Goal: Task Accomplishment & Management: Use online tool/utility

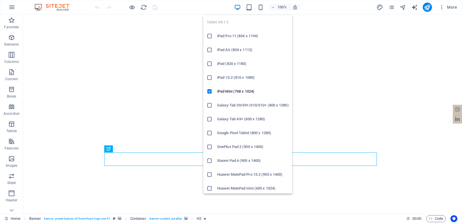
click at [250, 7] on icon "button" at bounding box center [249, 7] width 7 height 7
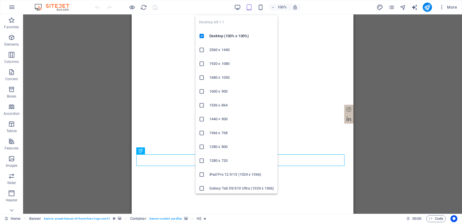
click at [241, 8] on icon "button" at bounding box center [237, 7] width 7 height 7
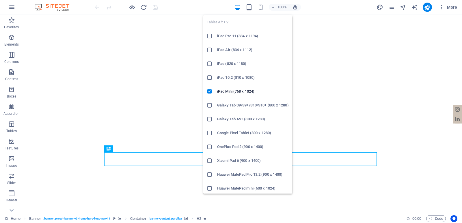
click at [250, 8] on icon "button" at bounding box center [249, 7] width 7 height 7
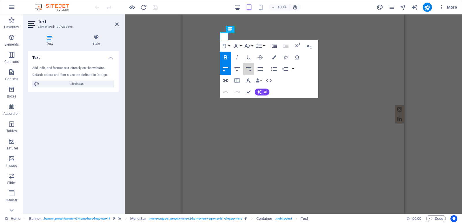
click at [250, 70] on icon "button" at bounding box center [248, 69] width 7 height 7
click at [250, 68] on icon "button" at bounding box center [248, 68] width 5 height 3
click at [224, 68] on icon "button" at bounding box center [225, 68] width 5 height 3
click at [98, 35] on icon at bounding box center [96, 37] width 45 height 6
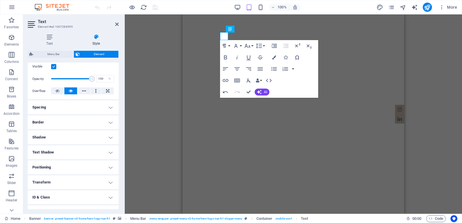
scroll to position [101, 0]
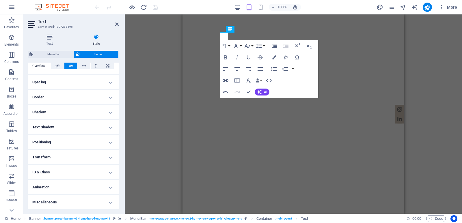
click at [97, 154] on h4 "Transform" at bounding box center [73, 158] width 91 height 14
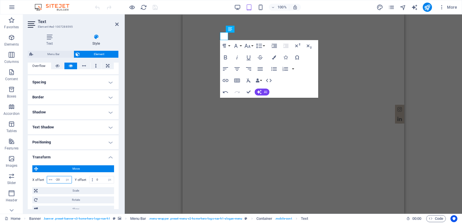
drag, startPoint x: 61, startPoint y: 180, endPoint x: 54, endPoint y: 180, distance: 6.6
click at [54, 180] on input "-20" at bounding box center [63, 180] width 18 height 7
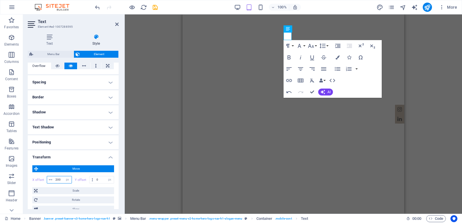
drag, startPoint x: 62, startPoint y: 181, endPoint x: 53, endPoint y: 180, distance: 9.3
click at [53, 180] on div "200 px rem % em vh vw" at bounding box center [59, 180] width 25 height 8
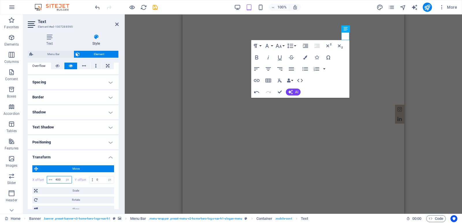
drag, startPoint x: 62, startPoint y: 178, endPoint x: 50, endPoint y: 177, distance: 11.6
click at [50, 177] on div "400 px rem % em vh vw" at bounding box center [59, 180] width 25 height 8
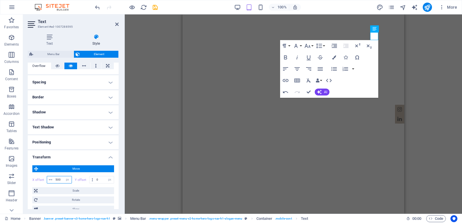
drag, startPoint x: 60, startPoint y: 179, endPoint x: 56, endPoint y: 179, distance: 4.3
click at [57, 179] on input "500" at bounding box center [63, 180] width 18 height 7
type input "5"
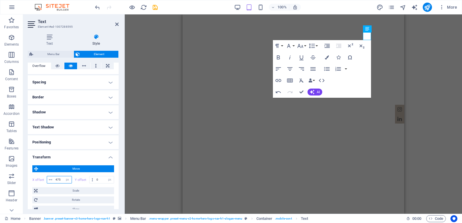
click at [61, 180] on input "475" at bounding box center [63, 180] width 18 height 7
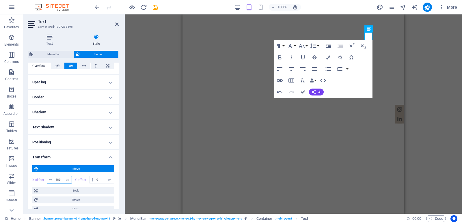
click at [61, 179] on input "480" at bounding box center [63, 180] width 18 height 7
type input "483"
click at [116, 23] on icon at bounding box center [116, 24] width 3 height 5
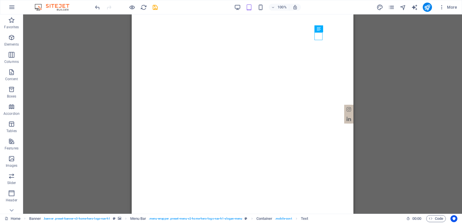
click at [401, 62] on div "H2 Banner Container Banner Menu Bar Banner Logo Container Text Icon HTML" at bounding box center [242, 114] width 439 height 200
click at [154, 7] on icon "save" at bounding box center [155, 7] width 7 height 7
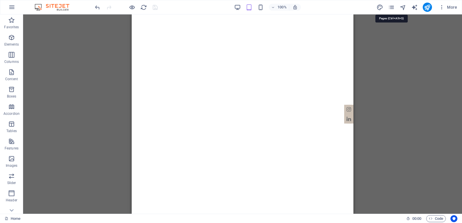
click at [392, 6] on icon "pages" at bounding box center [391, 7] width 7 height 7
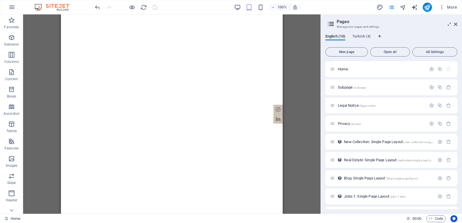
click at [366, 36] on span "Turkish (4)" at bounding box center [362, 37] width 18 height 8
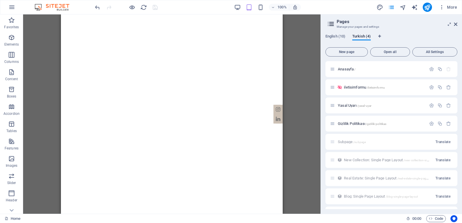
click at [348, 70] on span "Anasayfa /" at bounding box center [347, 69] width 18 height 4
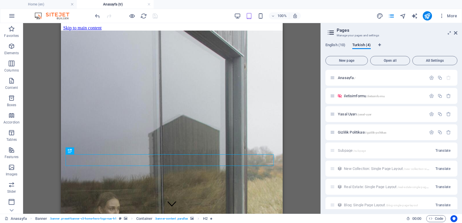
scroll to position [0, 0]
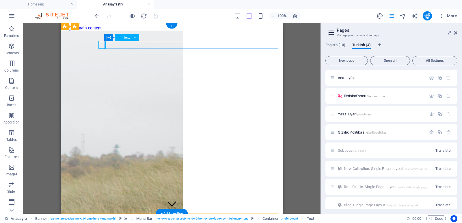
select select "px"
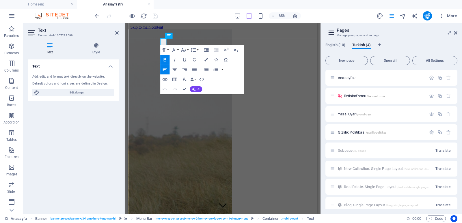
click at [96, 48] on icon at bounding box center [96, 46] width 45 height 6
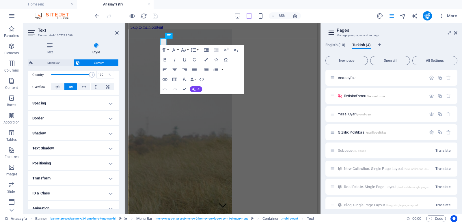
scroll to position [110, 0]
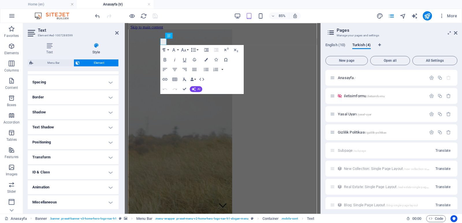
click at [72, 155] on h4 "Transform" at bounding box center [73, 158] width 91 height 14
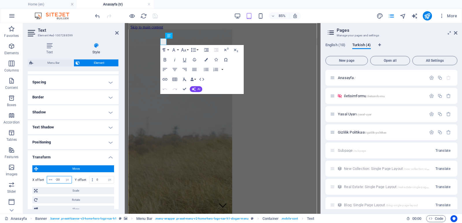
drag, startPoint x: 60, startPoint y: 181, endPoint x: 41, endPoint y: 175, distance: 20.5
click at [42, 175] on div "X offset -20 px rem % em vh vw Y offset 0 px rem % em vh vw" at bounding box center [73, 180] width 82 height 10
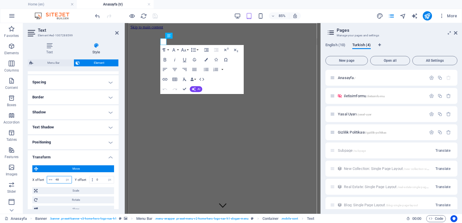
type input "483"
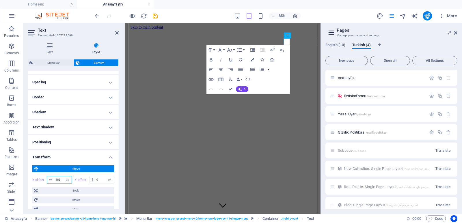
drag, startPoint x: 232, startPoint y: 90, endPoint x: 171, endPoint y: 67, distance: 65.1
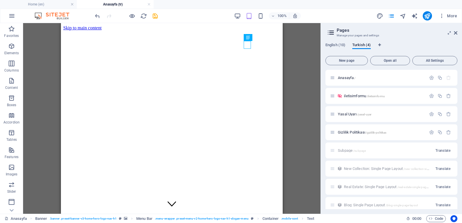
click at [153, 17] on icon "save" at bounding box center [155, 16] width 7 height 7
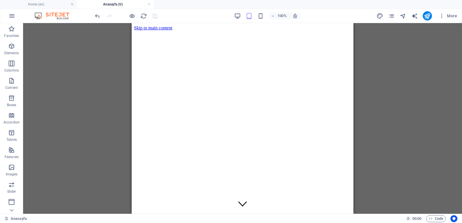
click at [57, 4] on h4 "Home (en)" at bounding box center [38, 4] width 77 height 6
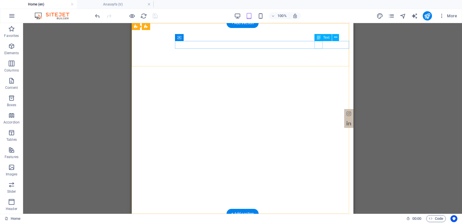
select select "px"
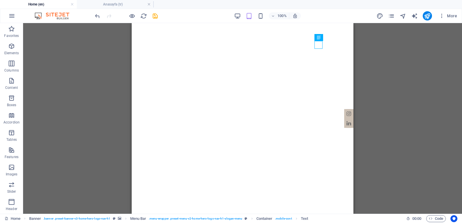
click at [121, 6] on h4 "Anasayfa (tr)" at bounding box center [115, 4] width 77 height 6
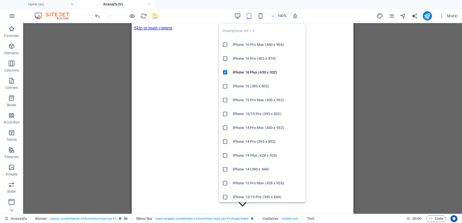
click at [260, 16] on icon "button" at bounding box center [260, 16] width 7 height 7
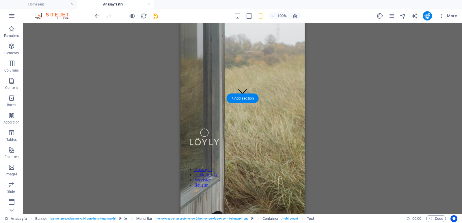
scroll to position [116, 0]
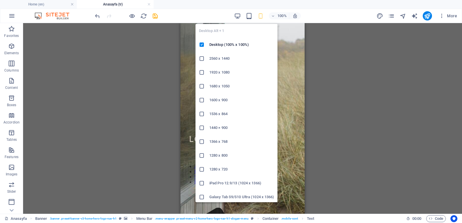
click at [238, 14] on icon "button" at bounding box center [237, 16] width 7 height 7
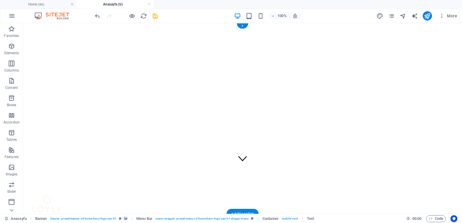
scroll to position [0, 0]
click at [40, 8] on li "Home (en)" at bounding box center [38, 4] width 77 height 9
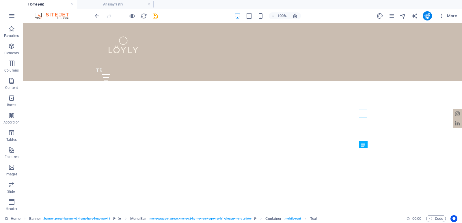
scroll to position [77, 0]
click at [125, 5] on h4 "Anasayfa (tr)" at bounding box center [115, 4] width 77 height 6
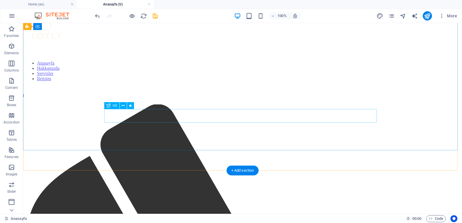
scroll to position [0, 0]
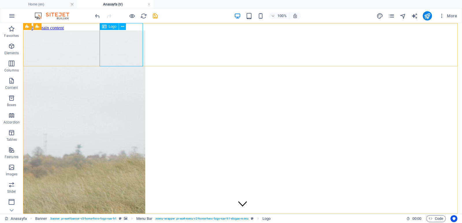
click at [121, 27] on icon at bounding box center [122, 27] width 3 height 6
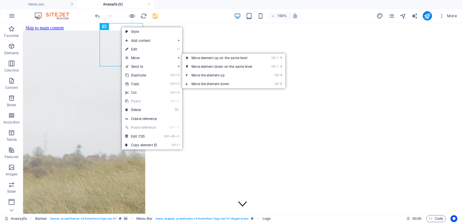
drag, startPoint x: 145, startPoint y: 47, endPoint x: 15, endPoint y: 24, distance: 132.3
click at [145, 47] on link "⏎ Edit" at bounding box center [141, 49] width 39 height 9
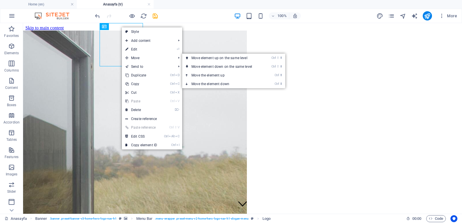
select select "px"
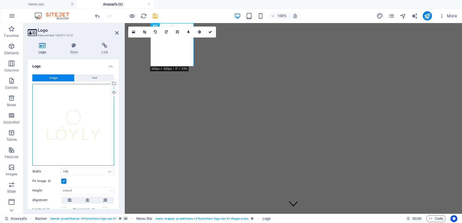
click at [74, 127] on div "Drag files here, click to choose files or select files from Files or our free s…" at bounding box center [73, 125] width 82 height 82
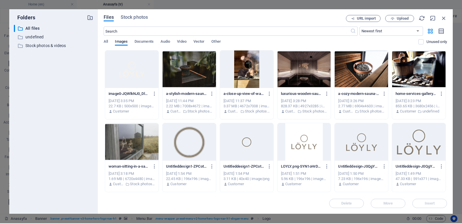
click at [130, 68] on div at bounding box center [131, 70] width 53 height 38
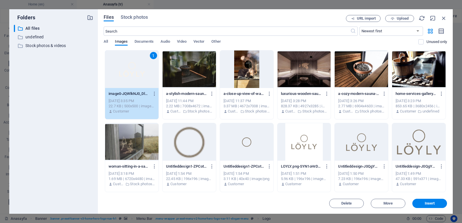
click at [155, 93] on icon "button" at bounding box center [154, 93] width 5 height 5
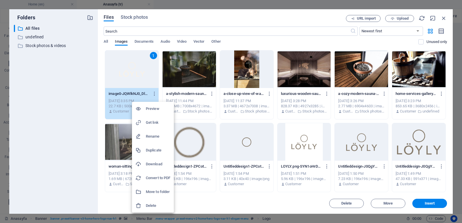
click at [443, 18] on div at bounding box center [231, 111] width 462 height 223
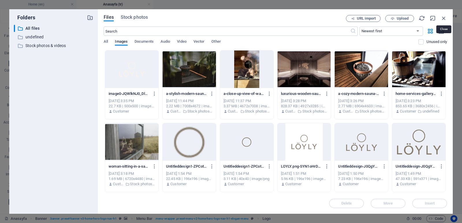
click at [443, 18] on icon "button" at bounding box center [444, 18] width 6 height 6
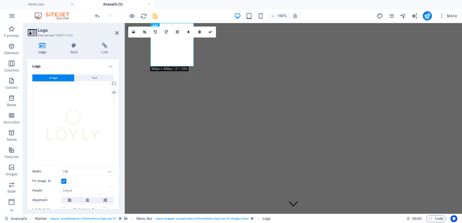
click at [455, 16] on span "More" at bounding box center [448, 16] width 18 height 6
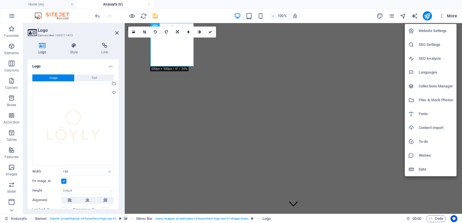
click at [430, 31] on h6 "Website Settings" at bounding box center [436, 30] width 34 height 7
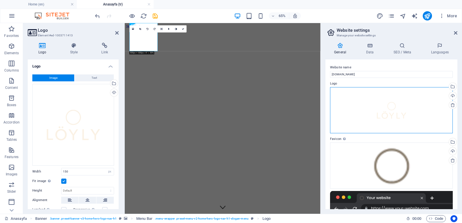
click at [395, 116] on div "Drag files here, click to choose files or select files from Files or our free s…" at bounding box center [391, 110] width 123 height 46
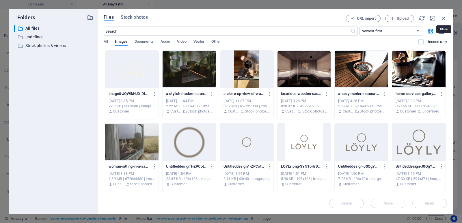
click at [444, 16] on icon "button" at bounding box center [444, 18] width 6 height 6
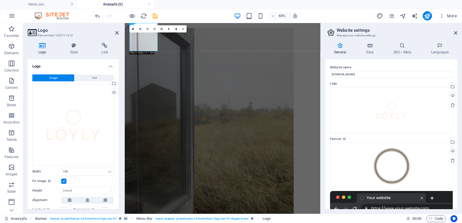
click at [453, 89] on div "Select files from the file manager, stock photos, or upload file(s)" at bounding box center [452, 87] width 9 height 9
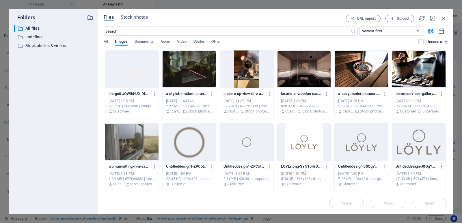
click at [154, 95] on icon "button" at bounding box center [154, 93] width 5 height 5
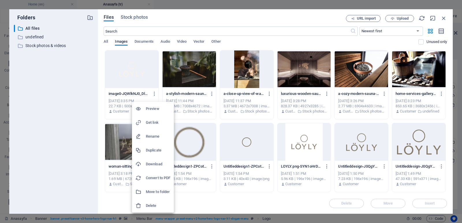
click at [152, 206] on h6 "Delete" at bounding box center [158, 206] width 25 height 7
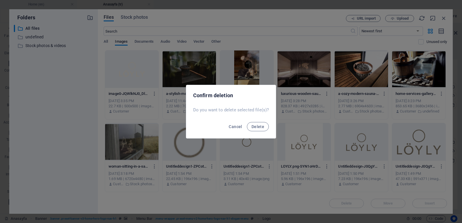
click at [256, 126] on span "Delete" at bounding box center [258, 127] width 13 height 5
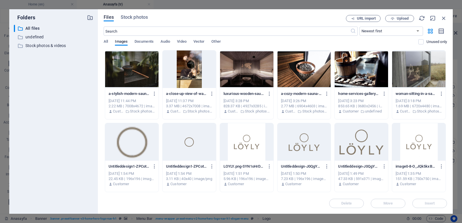
click at [403, 18] on span "Upload" at bounding box center [403, 18] width 12 height 3
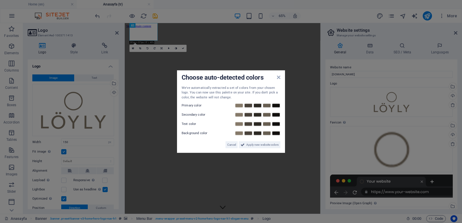
click at [229, 144] on span "Cancel" at bounding box center [231, 145] width 9 height 7
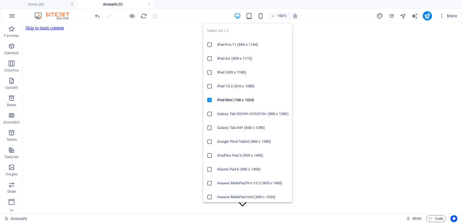
click at [248, 17] on icon "button" at bounding box center [249, 16] width 7 height 7
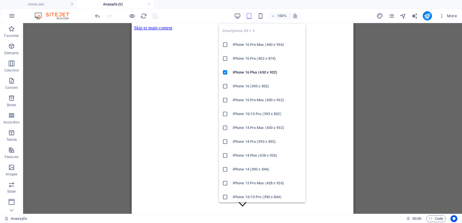
click at [262, 17] on icon "button" at bounding box center [260, 16] width 7 height 7
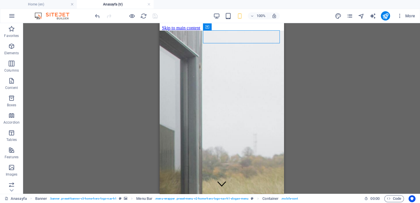
drag, startPoint x: 124, startPoint y: 71, endPoint x: 30, endPoint y: 34, distance: 100.4
click at [124, 71] on div "H2 Banner Banner Container Container Banner Menu Bar Text HTML Spacer Cookie Co…" at bounding box center [221, 108] width 397 height 171
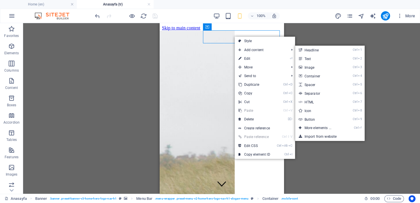
click at [307, 57] on link "Ctrl 2 Text" at bounding box center [319, 58] width 48 height 9
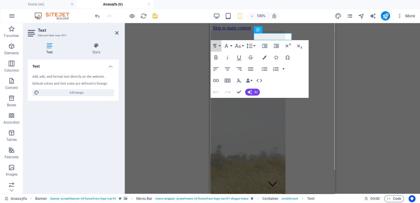
click at [219, 46] on button "Paragraph Format" at bounding box center [216, 46] width 11 height 12
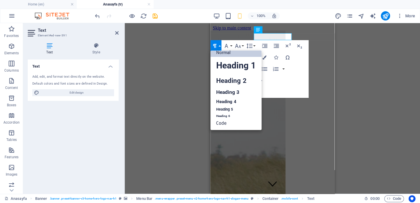
scroll to position [4, 0]
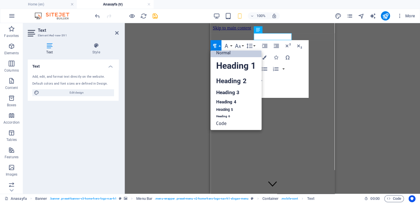
click at [227, 114] on link "Heading 6" at bounding box center [236, 117] width 51 height 6
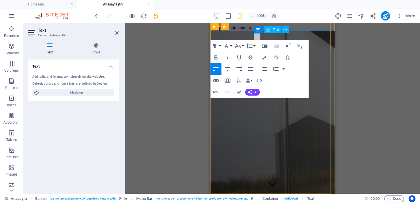
click at [218, 58] on icon "button" at bounding box center [216, 57] width 7 height 7
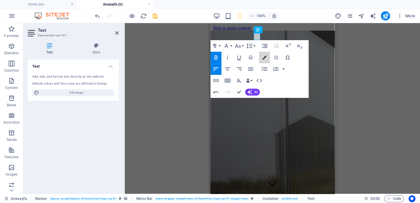
click at [265, 57] on icon "button" at bounding box center [265, 57] width 4 height 4
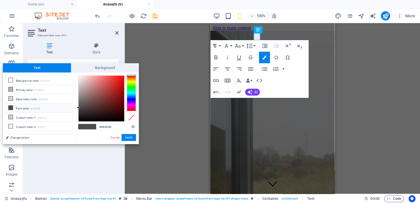
click at [11, 125] on icon at bounding box center [11, 126] width 4 height 4
type input "#f0f2f1"
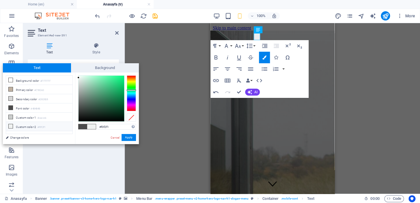
click at [132, 136] on button "Apply" at bounding box center [129, 137] width 14 height 7
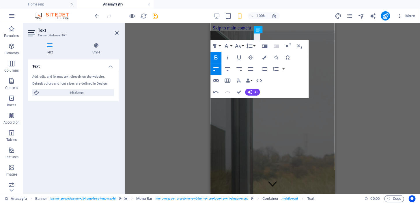
click at [215, 81] on icon "button" at bounding box center [216, 80] width 7 height 7
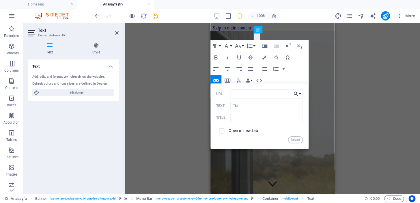
click at [299, 94] on icon "button" at bounding box center [296, 93] width 6 height 7
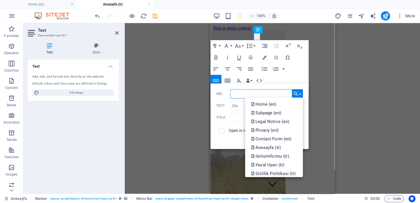
click at [271, 104] on p "Home (en)" at bounding box center [264, 104] width 27 height 9
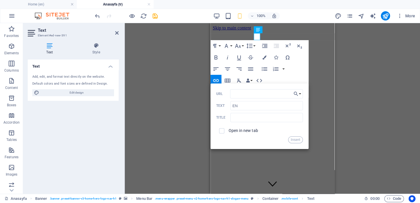
click at [296, 140] on button "Insert" at bounding box center [295, 139] width 15 height 7
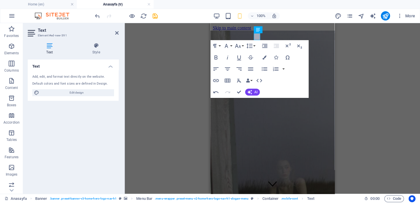
click at [351, 79] on div "H2 Banner Banner Container Container Banner Menu Bar Text HTML Spacer Cookie Co…" at bounding box center [273, 108] width 296 height 171
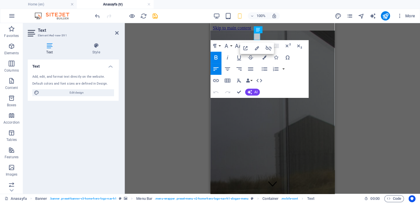
click at [265, 58] on icon "button" at bounding box center [265, 57] width 4 height 4
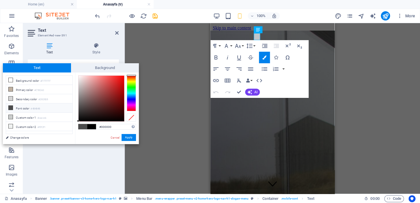
click at [29, 126] on li "Custom color 2 #f0f2f1" at bounding box center [39, 126] width 66 height 9
type input "#f0f2f1"
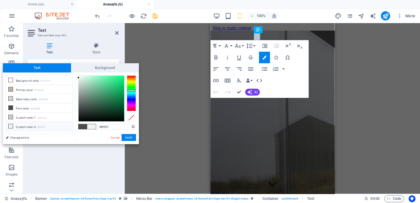
click at [2, 126] on button "Accordion" at bounding box center [11, 118] width 23 height 17
click at [20, 125] on span "Accordion" at bounding box center [11, 119] width 23 height 14
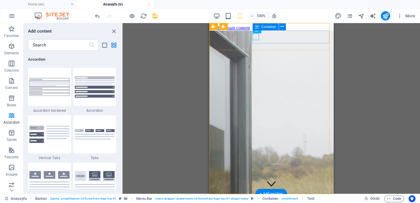
scroll to position [1845, 0]
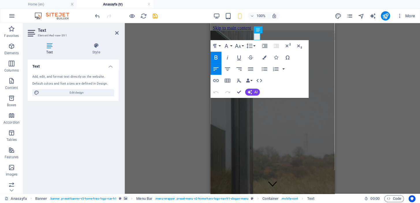
click at [261, 58] on button "Colors" at bounding box center [264, 58] width 11 height 12
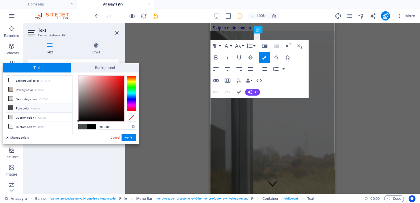
drag, startPoint x: 35, startPoint y: 126, endPoint x: 40, endPoint y: 126, distance: 4.9
click at [35, 126] on li "Custom color 2 #f0f2f1" at bounding box center [39, 126] width 66 height 9
type input "#f0f2f1"
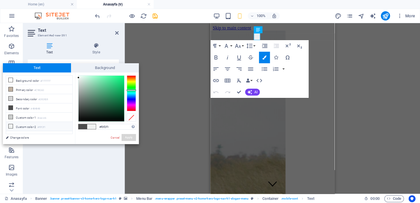
click at [127, 136] on button "Apply" at bounding box center [129, 137] width 14 height 7
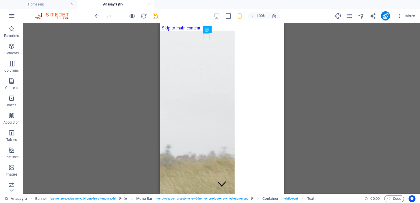
click at [318, 71] on div "H2 Banner Container Container Banner Menu Bar Text HTML Spacer Cookie Consent B…" at bounding box center [221, 108] width 397 height 171
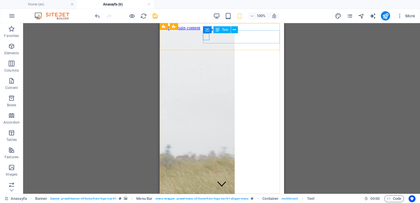
click at [233, 30] on icon at bounding box center [234, 30] width 3 height 6
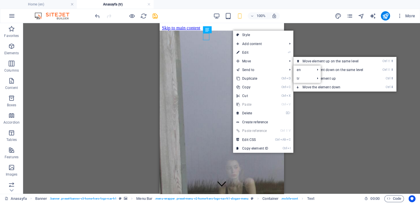
click at [253, 53] on link "⏎ Edit" at bounding box center [252, 52] width 39 height 9
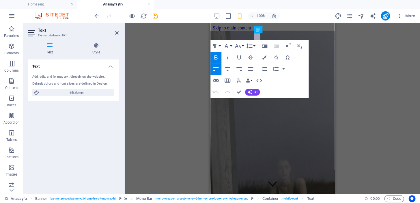
click at [101, 46] on icon at bounding box center [96, 46] width 45 height 6
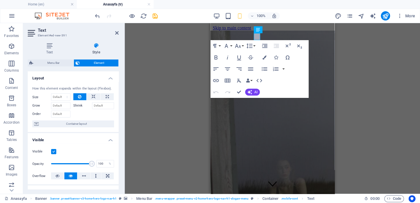
click at [104, 48] on icon at bounding box center [96, 46] width 45 height 6
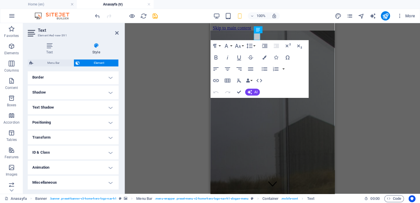
click at [87, 135] on h4 "Transform" at bounding box center [73, 138] width 91 height 14
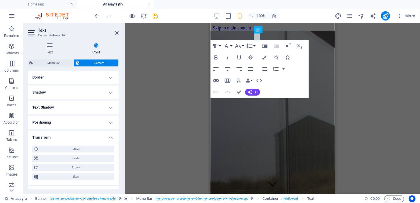
click at [75, 147] on span "Move" at bounding box center [76, 149] width 73 height 7
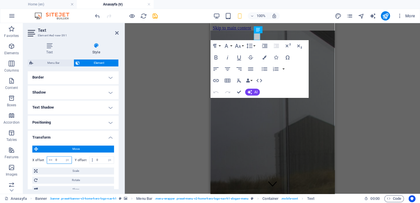
drag, startPoint x: 60, startPoint y: 158, endPoint x: 49, endPoint y: 159, distance: 11.0
click at [50, 159] on div "0 px rem % em vh vw" at bounding box center [59, 160] width 25 height 8
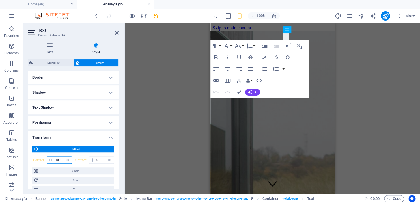
drag, startPoint x: 61, startPoint y: 160, endPoint x: 54, endPoint y: 159, distance: 7.0
click at [54, 159] on input "100" at bounding box center [63, 160] width 18 height 7
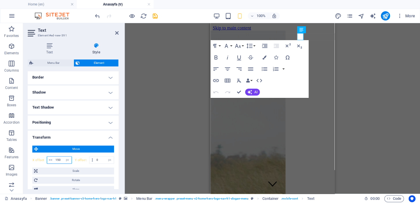
drag, startPoint x: 59, startPoint y: 159, endPoint x: 54, endPoint y: 159, distance: 4.6
click at [54, 159] on input "150" at bounding box center [63, 160] width 18 height 7
click at [61, 160] on input "120" at bounding box center [63, 160] width 18 height 7
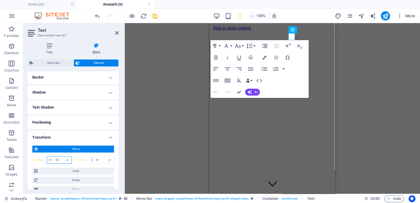
type input "125"
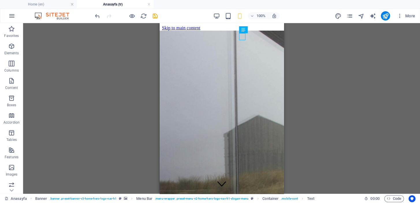
click at [331, 71] on div "H2 Banner Container Container Banner Menu Bar Text HTML Spacer Cookie Consent B…" at bounding box center [221, 108] width 397 height 171
click at [116, 97] on div "H2 Banner Container Container Banner Menu Bar Text HTML Spacer Cookie Consent B…" at bounding box center [221, 108] width 397 height 171
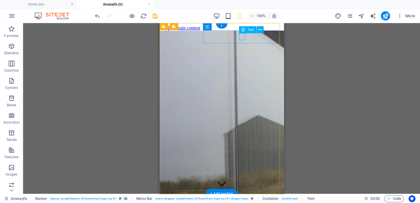
select select "px"
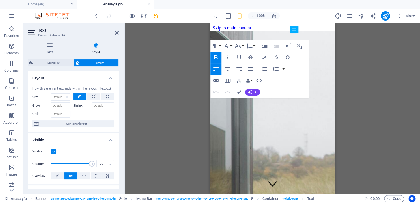
click at [218, 47] on button "Paragraph Format" at bounding box center [216, 46] width 11 height 12
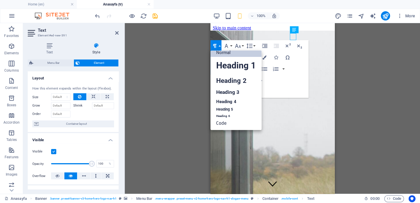
scroll to position [4, 0]
click at [229, 115] on link "Heading 6" at bounding box center [236, 117] width 51 height 6
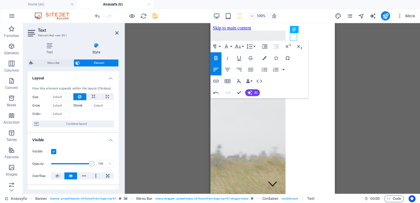
click at [351, 66] on div "H2 Banner Container Container Banner Menu Bar Text HTML Spacer Cookie Consent B…" at bounding box center [273, 108] width 296 height 171
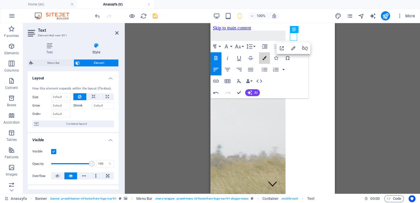
click at [263, 57] on icon "button" at bounding box center [265, 58] width 4 height 4
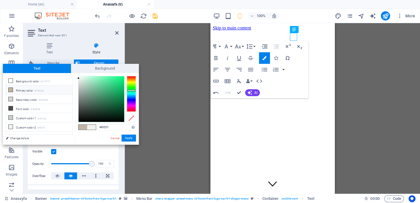
click at [37, 126] on li "Custom color 2 #f0f2f1" at bounding box center [39, 127] width 66 height 9
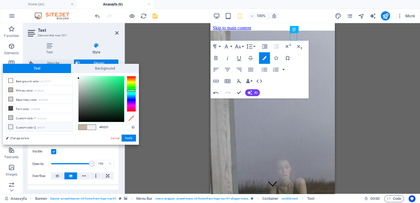
click at [17, 124] on li "Custom color 2 #f0f2f1" at bounding box center [39, 127] width 66 height 9
click at [13, 125] on li "Custom color 2 #f0f2f1" at bounding box center [39, 127] width 66 height 9
click at [130, 139] on button "Apply" at bounding box center [129, 138] width 14 height 7
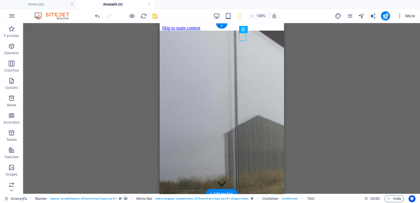
click at [157, 94] on div "H2 Banner Container Container Banner Menu Bar Text HTML Spacer Cookie Consent B…" at bounding box center [221, 108] width 397 height 171
click at [340, 75] on div "H2 Banner Container Container Banner Menu Bar Text HTML Spacer Cookie Consent B…" at bounding box center [221, 108] width 397 height 171
click at [154, 15] on icon "save" at bounding box center [155, 16] width 7 height 7
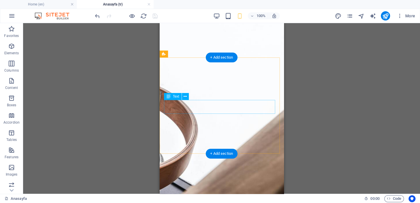
scroll to position [873, 0]
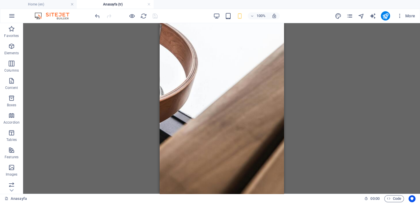
click at [57, 4] on h4 "Home (en)" at bounding box center [38, 4] width 77 height 6
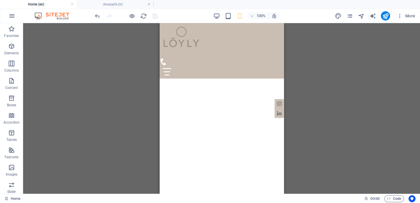
scroll to position [77, 0]
click at [231, 18] on icon "button" at bounding box center [228, 16] width 7 height 7
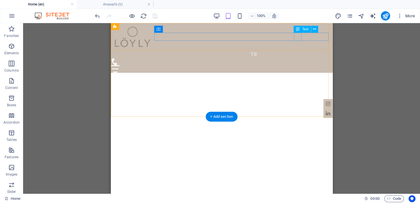
click at [295, 50] on div "TR" at bounding box center [361, 54] width 222 height 8
select select "px"
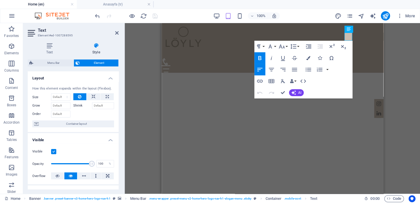
click at [260, 82] on icon "button" at bounding box center [260, 81] width 7 height 7
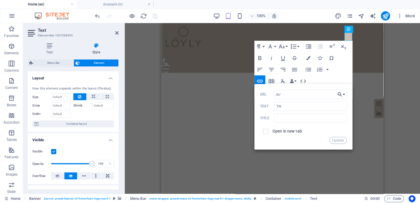
click at [343, 95] on button "Choose Link" at bounding box center [341, 94] width 11 height 9
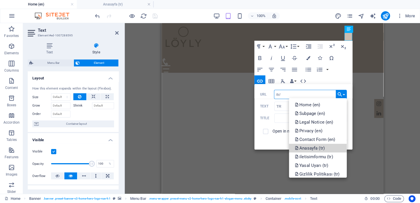
click at [313, 146] on p "Anasayfa (tr)" at bounding box center [310, 148] width 31 height 9
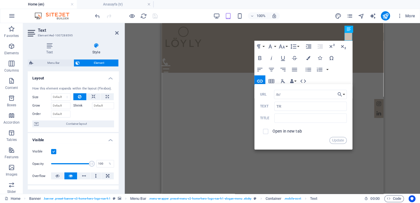
click at [338, 141] on button "Update" at bounding box center [338, 140] width 17 height 7
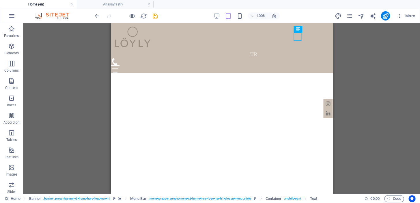
click at [360, 54] on div "H2 Banner Container Menu Bar Logo Container Text Icon HTML Container H3 Cookie …" at bounding box center [221, 108] width 397 height 171
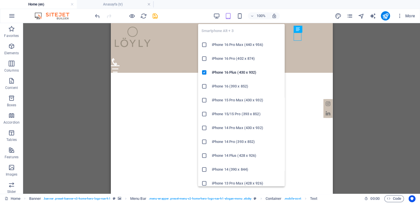
click at [242, 15] on icon "button" at bounding box center [240, 16] width 7 height 7
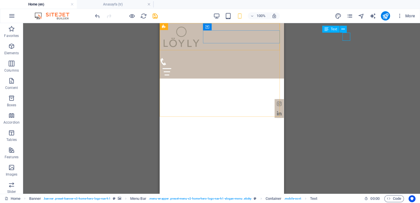
click at [344, 31] on icon at bounding box center [343, 29] width 3 height 6
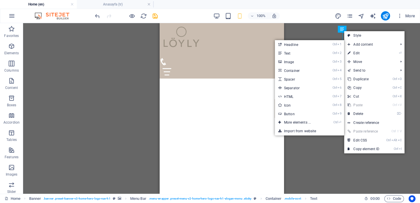
click at [359, 54] on link "⏎ Edit" at bounding box center [363, 53] width 39 height 9
select select "px"
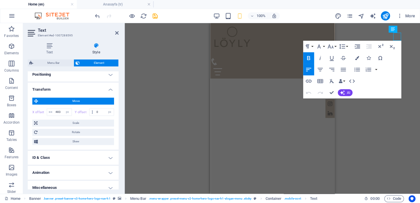
scroll to position [183, 0]
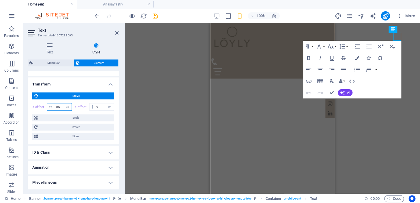
drag, startPoint x: 61, startPoint y: 107, endPoint x: 51, endPoint y: 106, distance: 9.8
click at [51, 107] on div "483 px rem % em vh vw" at bounding box center [59, 107] width 25 height 8
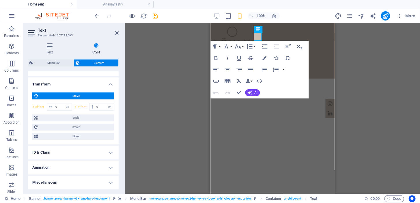
click at [94, 88] on div "Move X offset 0 px rem % em vh vw Y offset 0 px rem % em vh vw Scale Zoom 100 %…" at bounding box center [73, 116] width 91 height 57
drag, startPoint x: 59, startPoint y: 106, endPoint x: 53, endPoint y: 105, distance: 6.4
click at [53, 105] on div "0 px rem % em vh vw" at bounding box center [59, 107] width 25 height 8
type input "125"
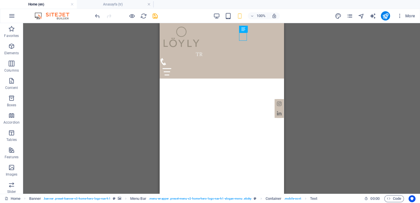
click at [318, 66] on div "H2 Banner Container Menu Bar Logo Container Text Icon HTML Container H3 Cookie …" at bounding box center [221, 108] width 397 height 171
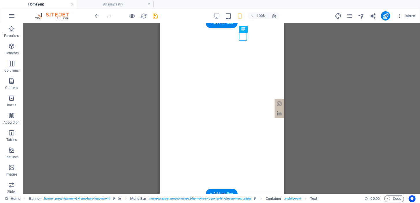
scroll to position [0, 0]
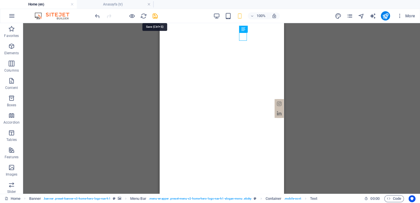
click at [156, 16] on icon "save" at bounding box center [155, 16] width 7 height 7
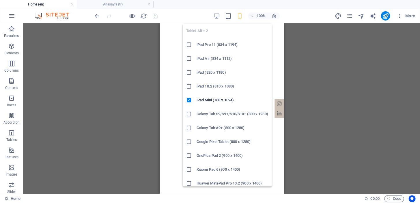
click at [228, 17] on icon "button" at bounding box center [228, 16] width 7 height 7
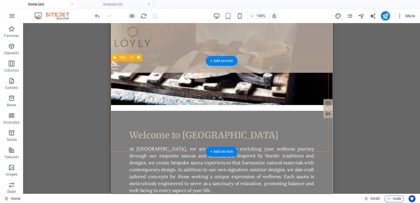
scroll to position [658, 0]
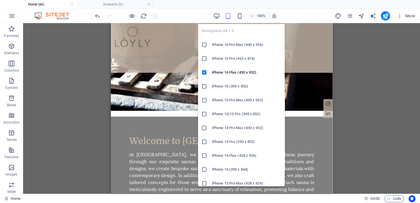
click at [239, 14] on icon "button" at bounding box center [240, 16] width 7 height 7
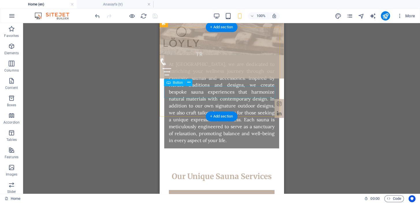
scroll to position [841, 0]
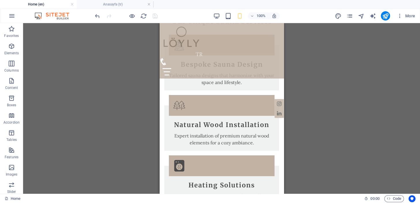
click at [304, 137] on div "H2 Banner Banner Container Menu Bar Banner Logo Container Text Icon HTML Contai…" at bounding box center [221, 108] width 397 height 171
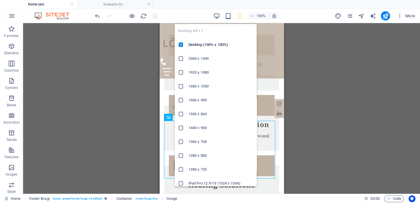
click at [218, 15] on icon "button" at bounding box center [217, 16] width 7 height 7
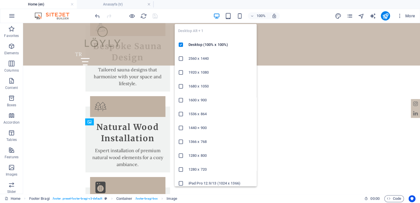
scroll to position [605, 0]
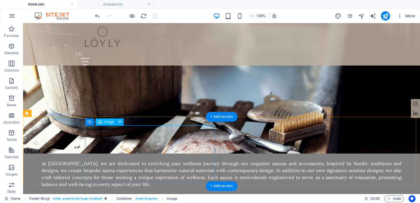
select select "rem"
select select "px"
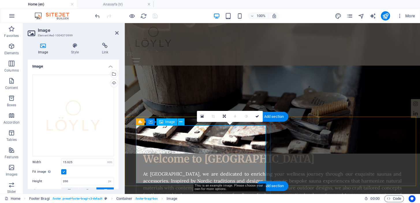
scroll to position [626, 0]
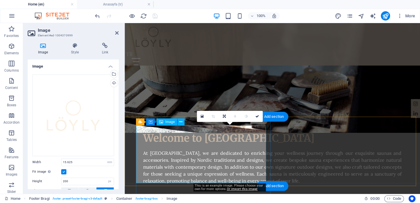
click at [179, 122] on button at bounding box center [181, 121] width 7 height 7
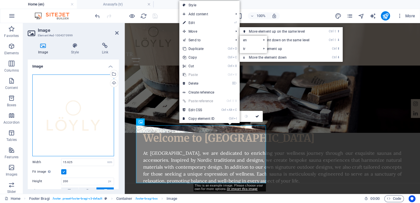
click at [69, 109] on div "Drag files here, click to choose files or select files from Files or our free s…" at bounding box center [73, 116] width 82 height 82
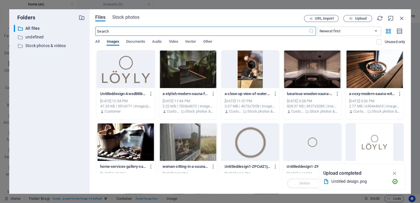
click at [133, 69] on div at bounding box center [126, 70] width 58 height 38
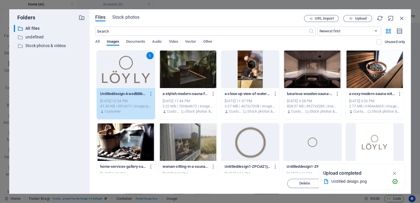
click at [396, 172] on icon "button" at bounding box center [395, 173] width 7 height 6
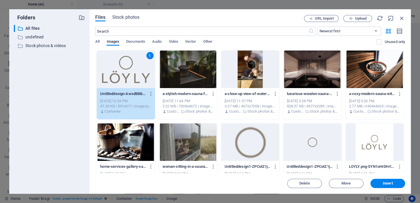
click at [390, 182] on span "Insert" at bounding box center [388, 183] width 10 height 3
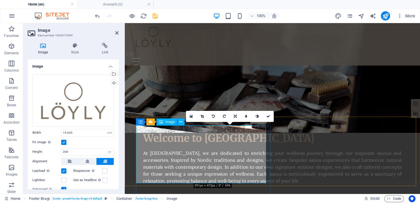
drag, startPoint x: 75, startPoint y: 131, endPoint x: 40, endPoint y: 128, distance: 35.7
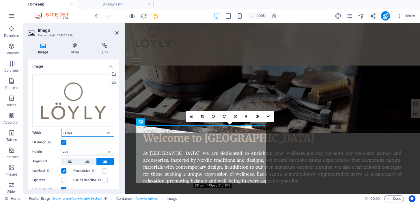
click at [40, 128] on div "Drag files here, click to choose files or select files from Files or our free s…" at bounding box center [73, 148] width 91 height 157
drag, startPoint x: 79, startPoint y: 132, endPoint x: 60, endPoint y: 131, distance: 19.4
click at [60, 131] on div "Width 14 Default auto px rem % em vh vw" at bounding box center [73, 133] width 82 height 8
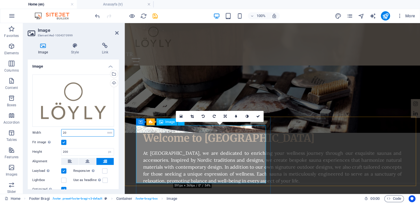
type input "20"
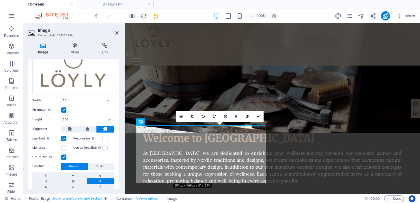
scroll to position [51, 0]
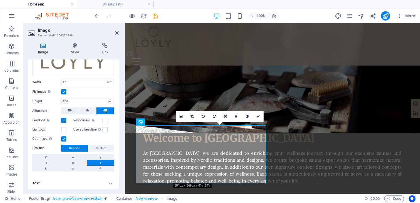
click at [78, 55] on div "Image Style Link Image Drag files here, click to choose files or select files f…" at bounding box center [73, 116] width 91 height 147
click at [76, 49] on h4 "Style" at bounding box center [76, 49] width 31 height 12
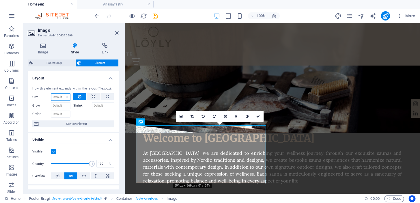
click at [63, 98] on select "Default auto px % 1/1 1/2 1/3 1/4 1/5 1/6 1/7 1/8 1/9 1/10" at bounding box center [60, 97] width 19 height 7
select select "%"
click at [61, 94] on select "Default auto px % 1/1 1/2 1/3 1/4 1/5 1/6 1/7 1/8 1/9 1/10" at bounding box center [60, 97] width 19 height 7
click at [60, 98] on input "100" at bounding box center [60, 97] width 19 height 7
drag, startPoint x: 58, startPoint y: 96, endPoint x: 49, endPoint y: 95, distance: 9.0
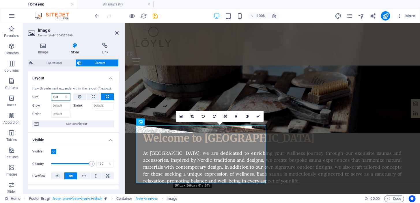
click at [49, 95] on div "Size 100 Default auto px % 1/1 1/2 1/3 1/4 1/5 1/6 1/7 1/8 1/9 1/10" at bounding box center [51, 97] width 38 height 8
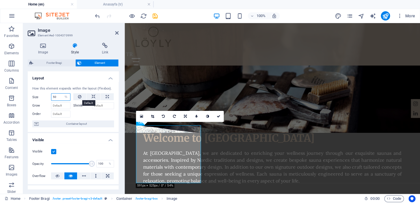
type input "100"
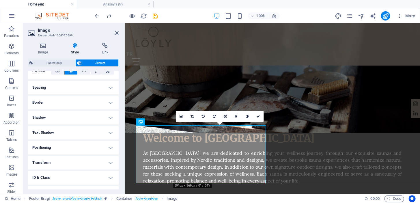
scroll to position [130, 0]
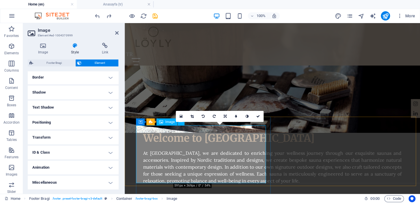
click at [256, 114] on link at bounding box center [258, 116] width 11 height 11
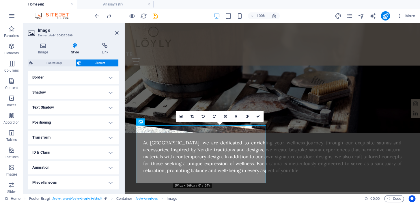
scroll to position [605, 0]
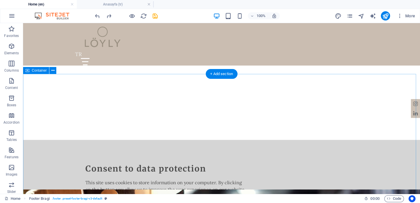
scroll to position [0, 0]
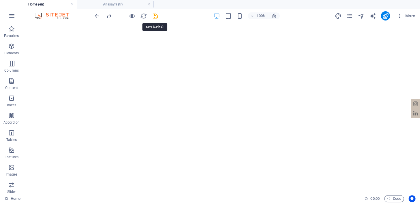
click at [157, 16] on icon "save" at bounding box center [155, 16] width 7 height 7
click at [130, 5] on h4 "Anasayfa (tr)" at bounding box center [115, 4] width 77 height 6
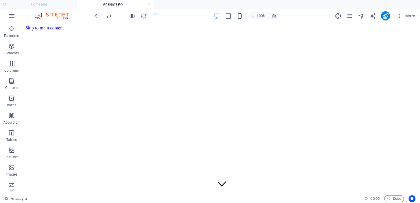
scroll to position [611, 0]
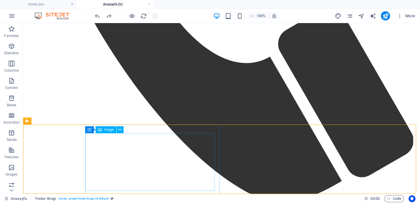
click at [119, 130] on icon at bounding box center [119, 130] width 3 height 6
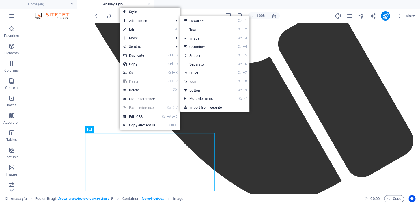
click at [144, 26] on link "⏎ Edit" at bounding box center [139, 29] width 39 height 9
select select "rem"
select select "px"
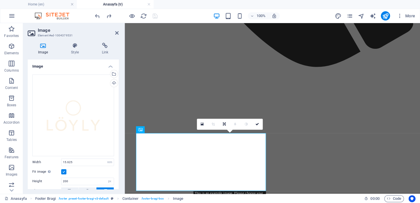
scroll to position [632, 0]
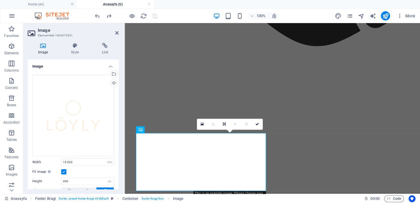
click at [114, 73] on div "Select files from the file manager, stock photos, or upload file(s)" at bounding box center [113, 74] width 9 height 9
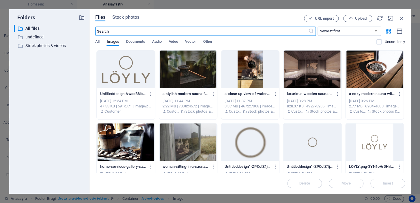
click at [137, 76] on div at bounding box center [126, 70] width 58 height 38
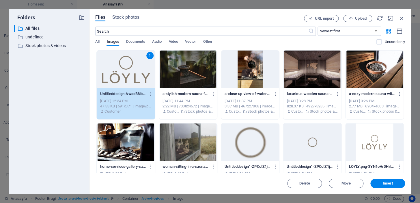
click at [383, 182] on span "Insert" at bounding box center [388, 183] width 10 height 3
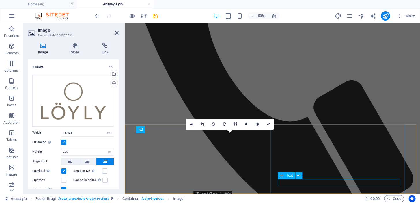
scroll to position [632, 0]
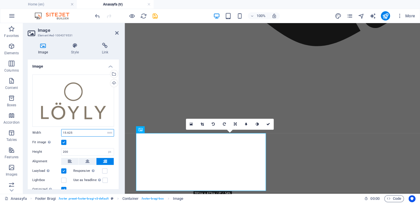
drag, startPoint x: 83, startPoint y: 131, endPoint x: 0, endPoint y: 129, distance: 82.7
click at [0, 130] on section "Favorites Elements Columns Content Boxes Accordion Tables Features Images Slide…" at bounding box center [210, 108] width 420 height 171
type input "20"
click at [257, 123] on icon at bounding box center [257, 124] width 3 height 3
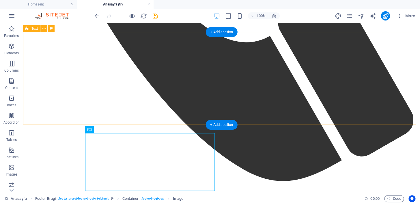
scroll to position [611, 0]
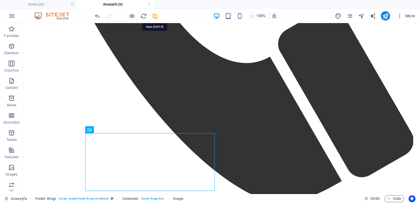
click at [154, 13] on icon "save" at bounding box center [155, 16] width 7 height 7
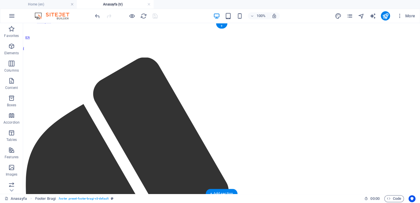
scroll to position [0, 0]
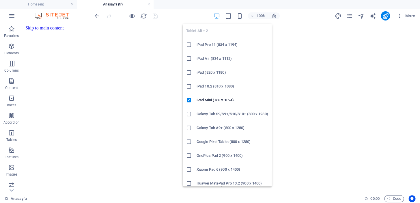
click at [225, 16] on icon "button" at bounding box center [228, 16] width 7 height 7
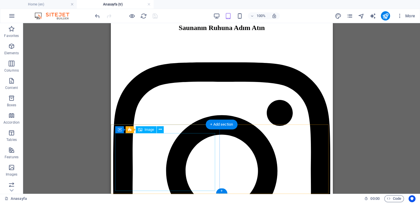
scroll to position [711, 0]
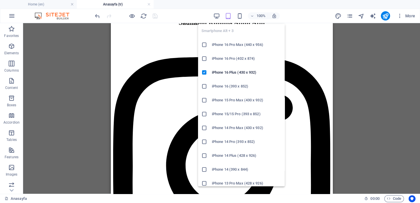
click at [239, 13] on icon "button" at bounding box center [240, 16] width 7 height 7
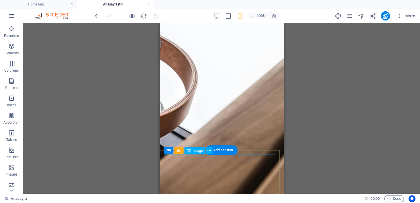
scroll to position [873, 0]
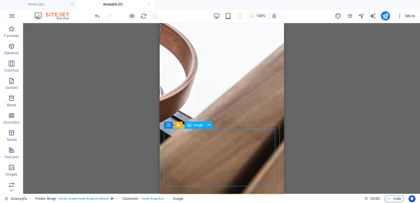
click at [208, 126] on icon at bounding box center [208, 125] width 3 height 6
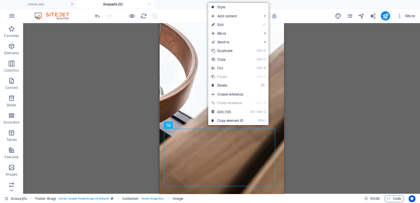
drag, startPoint x: 71, startPoint y: 63, endPoint x: 231, endPoint y: 87, distance: 161.5
click at [231, 87] on link "⌦ Delete" at bounding box center [227, 85] width 39 height 9
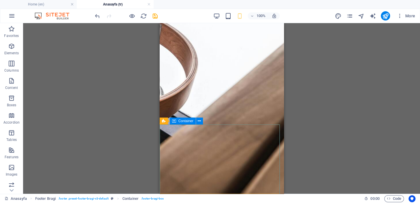
click at [199, 121] on icon at bounding box center [199, 121] width 3 height 6
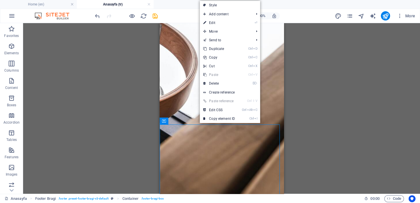
click at [221, 84] on link "⌦ Delete" at bounding box center [219, 83] width 39 height 9
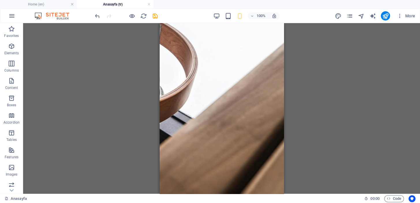
click at [319, 139] on div "Drag here to replace the existing content. Press “Ctrl” if you want to create a…" at bounding box center [221, 108] width 397 height 171
click at [321, 140] on div "Drag here to replace the existing content. Press “Ctrl” if you want to create a…" at bounding box center [221, 108] width 397 height 171
click at [156, 18] on icon "save" at bounding box center [155, 16] width 7 height 7
click at [43, 4] on h4 "Home (en)" at bounding box center [38, 4] width 77 height 6
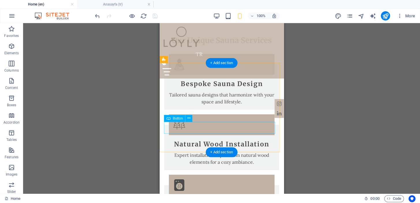
scroll to position [841, 0]
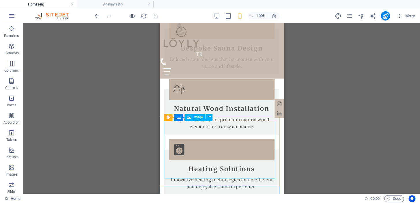
click at [209, 116] on icon at bounding box center [208, 117] width 3 height 6
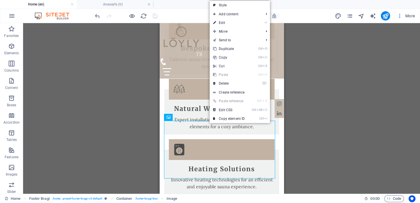
click at [228, 85] on link "⌦ Delete" at bounding box center [229, 83] width 39 height 9
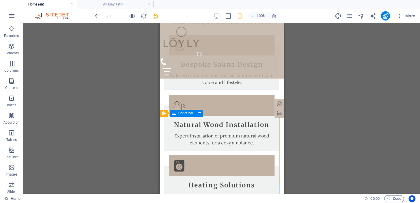
click at [198, 112] on icon at bounding box center [199, 113] width 3 height 6
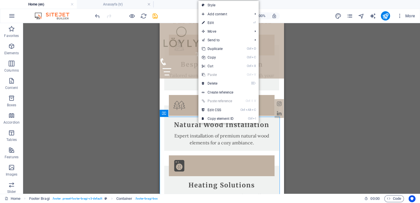
click at [214, 83] on link "⌦ Delete" at bounding box center [218, 83] width 39 height 9
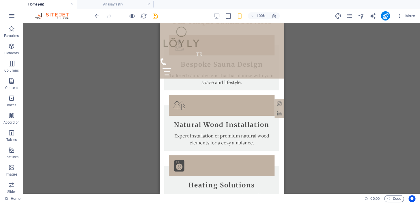
click at [317, 115] on div "Drag here to replace the existing content. Press “Ctrl” if you want to create a…" at bounding box center [221, 108] width 397 height 171
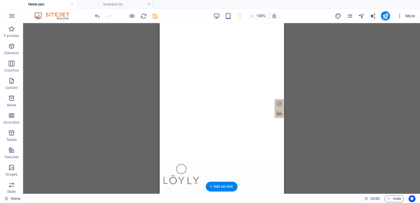
scroll to position [0, 0]
click at [153, 15] on icon "save" at bounding box center [155, 16] width 7 height 7
click at [130, 6] on h4 "Anasayfa (tr)" at bounding box center [115, 4] width 77 height 6
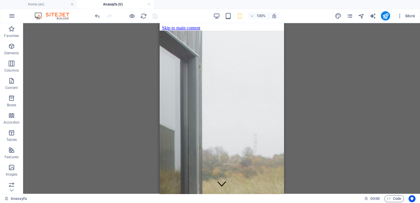
scroll to position [873, 0]
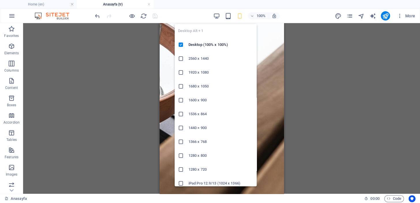
click at [214, 15] on icon "button" at bounding box center [217, 16] width 7 height 7
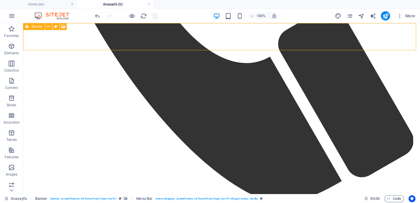
click at [50, 27] on button at bounding box center [48, 26] width 7 height 7
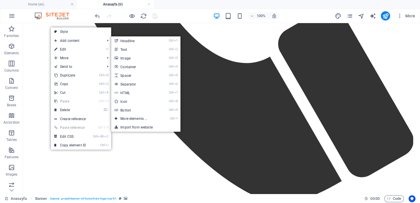
click at [74, 47] on link "⏎ Edit" at bounding box center [70, 49] width 39 height 9
select select "vh"
select select "header"
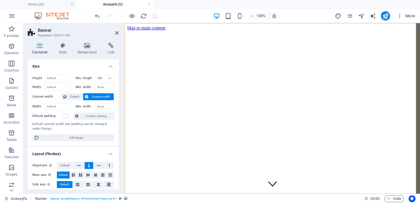
click at [87, 51] on h4 "Background" at bounding box center [88, 49] width 30 height 12
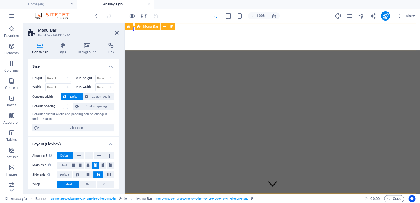
select select "rem"
select select "preset-menu-v2-home-hero-logo-nav-h1-slogan-menu"
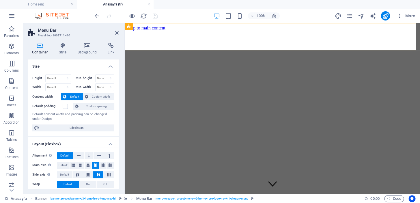
click at [64, 51] on h4 "Style" at bounding box center [64, 49] width 19 height 12
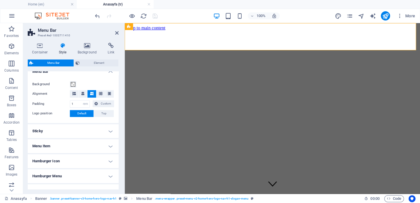
scroll to position [137, 0]
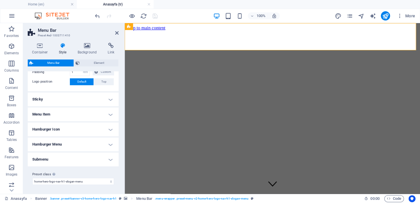
click at [97, 113] on h4 "Menu Item" at bounding box center [73, 115] width 91 height 14
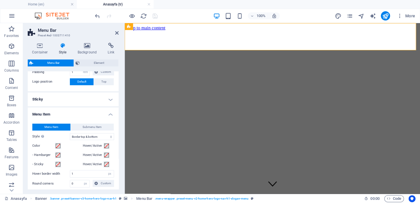
click at [97, 113] on h4 "Menu Item" at bounding box center [73, 113] width 91 height 10
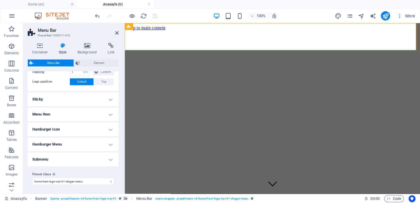
click at [99, 102] on h4 "Sticky" at bounding box center [73, 99] width 91 height 14
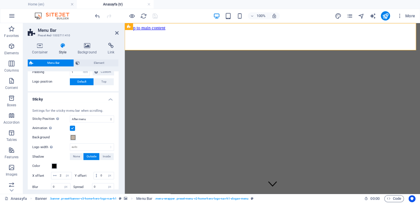
click at [99, 102] on h4 "Sticky" at bounding box center [73, 97] width 91 height 10
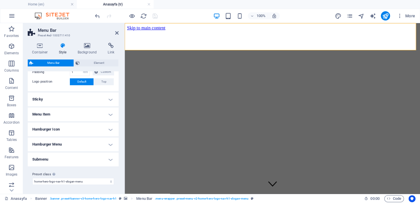
click at [115, 33] on h2 "Menu Bar" at bounding box center [78, 30] width 81 height 5
click at [115, 33] on icon at bounding box center [116, 33] width 3 height 5
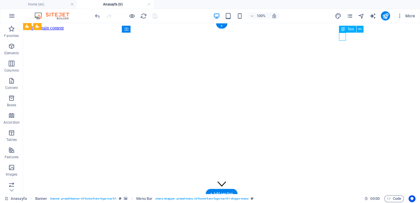
select select "px"
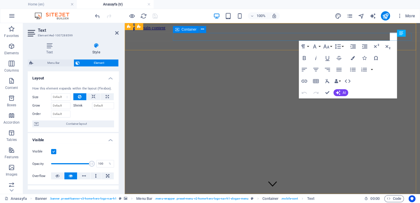
type input "-20"
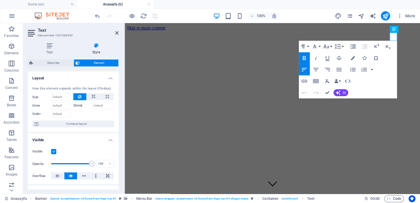
click at [96, 45] on icon at bounding box center [96, 46] width 45 height 6
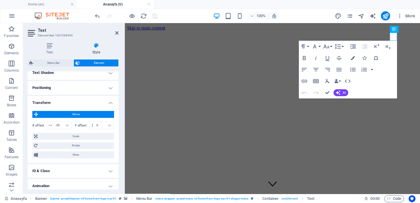
scroll to position [175, 0]
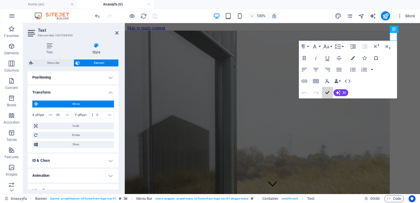
drag, startPoint x: 328, startPoint y: 92, endPoint x: 311, endPoint y: 62, distance: 34.6
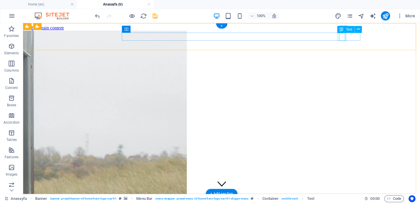
select select "px"
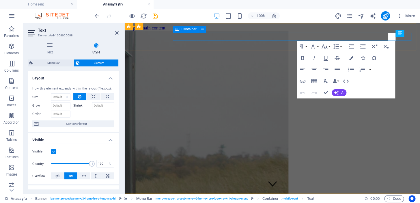
type input "0"
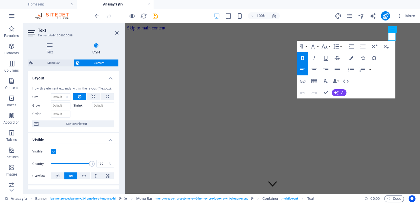
click at [97, 45] on icon at bounding box center [96, 46] width 45 height 6
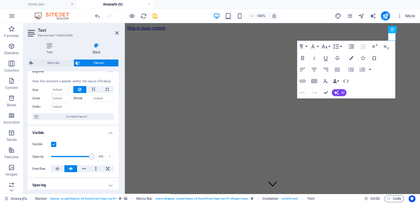
scroll to position [0, 0]
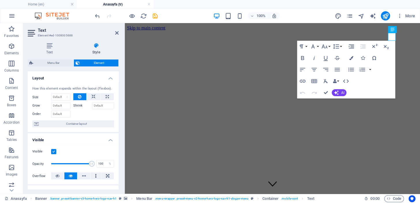
click at [96, 47] on icon at bounding box center [96, 46] width 45 height 6
click at [116, 31] on icon at bounding box center [116, 33] width 3 height 5
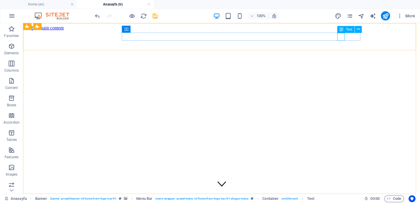
click at [358, 29] on icon at bounding box center [358, 29] width 3 height 6
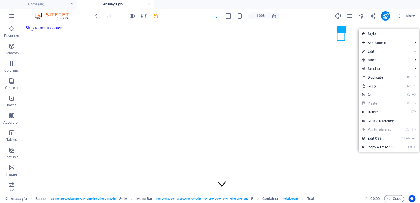
click at [375, 110] on link "⌦ Delete" at bounding box center [378, 112] width 39 height 9
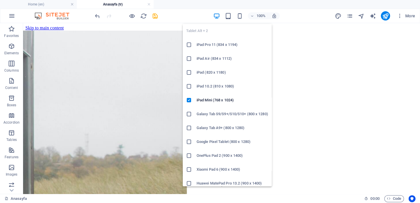
click at [227, 18] on icon "button" at bounding box center [228, 16] width 7 height 7
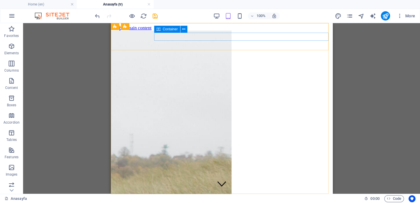
click at [171, 29] on span "Container" at bounding box center [170, 28] width 15 height 3
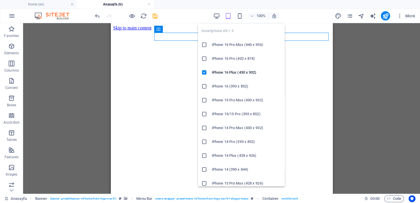
click at [239, 18] on icon "button" at bounding box center [240, 16] width 7 height 7
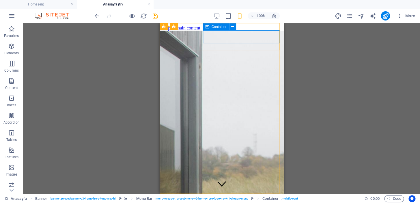
click at [207, 26] on icon at bounding box center [207, 26] width 4 height 7
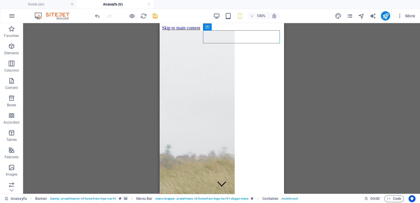
click at [376, 42] on div "H2 Banner Banner Container Container Banner Menu Bar Text HTML Spacer Cookie Co…" at bounding box center [221, 108] width 397 height 171
click at [341, 39] on div "H2 Banner Banner Container Container Banner Menu Bar Text HTML Spacer Cookie Co…" at bounding box center [221, 108] width 397 height 171
click at [322, 37] on div "H2 Banner Banner Container Container Banner Menu Bar Text HTML Spacer Cookie Co…" at bounding box center [221, 108] width 397 height 171
click at [319, 39] on div "H2 Banner Banner Container Container Banner Menu Bar Text HTML Spacer Cookie Co…" at bounding box center [221, 108] width 397 height 171
drag, startPoint x: 311, startPoint y: 33, endPoint x: 412, endPoint y: 79, distance: 110.8
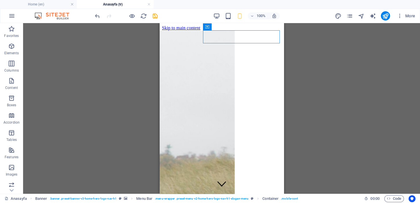
click at [412, 78] on div "H2 Banner Banner Container Container Banner Menu Bar Text HTML Spacer Cookie Co…" at bounding box center [221, 108] width 397 height 171
drag, startPoint x: 346, startPoint y: 47, endPoint x: 309, endPoint y: 25, distance: 42.8
click at [310, 26] on div "H2 Banner Banner Container Container Banner Menu Bar Text HTML Spacer Cookie Co…" at bounding box center [221, 108] width 397 height 171
click at [309, 26] on div "H2 Banner Banner Container Container Banner Menu Bar Text HTML Spacer Cookie Co…" at bounding box center [221, 108] width 397 height 171
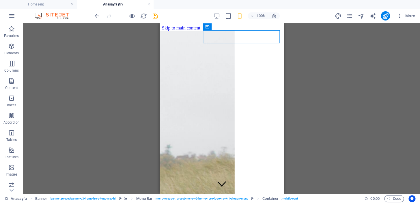
click at [332, 38] on div "H2 Banner Banner Container Container Banner Menu Bar Text HTML Spacer Cookie Co…" at bounding box center [221, 108] width 397 height 171
click at [347, 34] on div "H2 Banner Banner Container Container Banner Menu Bar Text HTML Spacer Cookie Co…" at bounding box center [221, 108] width 397 height 171
drag, startPoint x: 348, startPoint y: 34, endPoint x: 393, endPoint y: 36, distance: 45.1
click at [376, 36] on div "H2 Banner Banner Container Container Banner Menu Bar Text HTML Spacer Cookie Co…" at bounding box center [221, 108] width 397 height 171
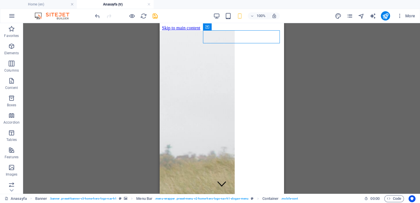
drag, startPoint x: 393, startPoint y: 36, endPoint x: 400, endPoint y: 35, distance: 7.2
click at [393, 36] on div "H2 Banner Banner Container Container Banner Menu Bar Text HTML Spacer Cookie Co…" at bounding box center [221, 108] width 397 height 171
click at [400, 35] on div "H2 Banner Banner Container Container Banner Menu Bar Text HTML Spacer Cookie Co…" at bounding box center [221, 108] width 397 height 171
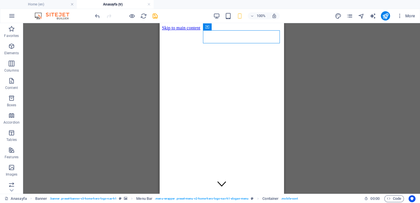
drag, startPoint x: 405, startPoint y: 35, endPoint x: 402, endPoint y: 35, distance: 3.5
click at [406, 35] on div "H2 Banner Banner Container Container Banner Menu Bar Text HTML Spacer Cookie Co…" at bounding box center [221, 108] width 397 height 171
click at [290, 40] on div "H2 Banner Banner Container Container Banner Menu Bar Text HTML Spacer Cookie Co…" at bounding box center [221, 108] width 397 height 171
drag, startPoint x: 313, startPoint y: 29, endPoint x: 314, endPoint y: 33, distance: 4.1
click at [313, 29] on div "H2 Banner Banner Container Container Banner Menu Bar Text HTML Spacer Cookie Co…" at bounding box center [221, 108] width 397 height 171
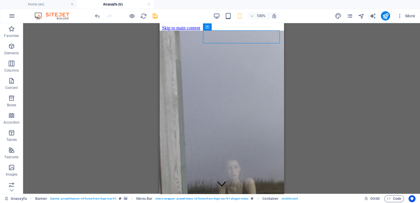
drag, startPoint x: 314, startPoint y: 33, endPoint x: 314, endPoint y: 37, distance: 4.7
click at [315, 34] on div "H2 Banner Banner Container Container Banner Menu Bar Text HTML Spacer Cookie Co…" at bounding box center [221, 108] width 397 height 171
click at [208, 26] on icon at bounding box center [207, 26] width 4 height 7
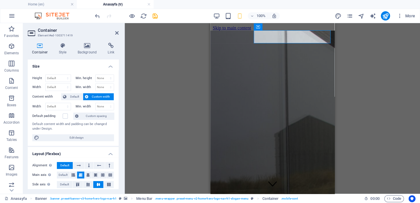
click at [135, 57] on div "H2 Banner Banner Container Container Banner Menu Bar Text HTML Spacer Cookie Co…" at bounding box center [273, 108] width 296 height 171
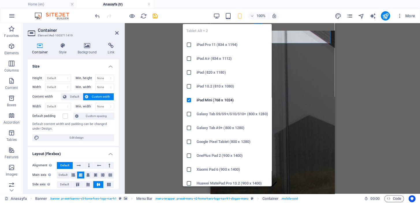
click at [228, 15] on icon "button" at bounding box center [228, 16] width 7 height 7
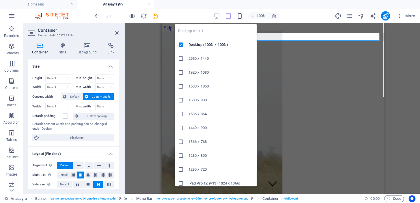
click at [217, 16] on icon "button" at bounding box center [217, 16] width 7 height 7
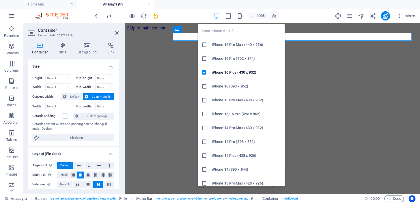
click at [240, 15] on icon "button" at bounding box center [240, 16] width 7 height 7
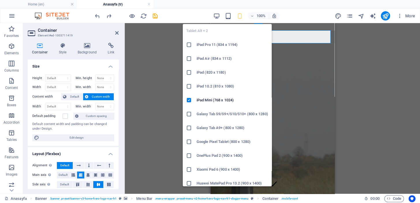
click at [228, 17] on icon "button" at bounding box center [228, 16] width 7 height 7
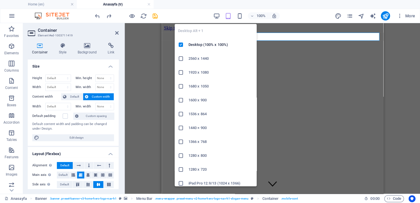
click at [216, 16] on icon "button" at bounding box center [217, 16] width 7 height 7
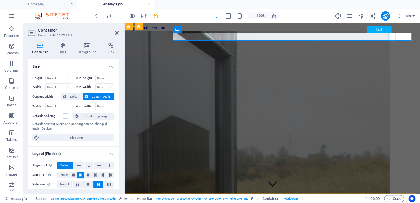
click at [388, 29] on icon at bounding box center [388, 29] width 3 height 6
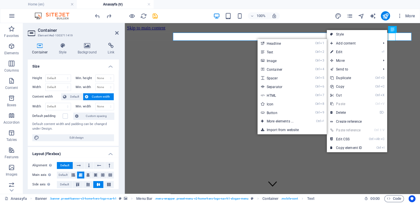
click at [342, 51] on link "⏎ Edit" at bounding box center [346, 52] width 39 height 9
select select "px"
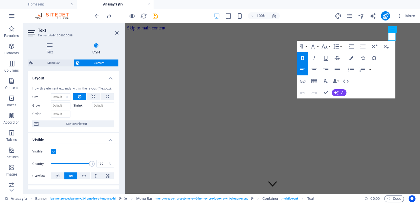
click at [54, 152] on label at bounding box center [53, 151] width 5 height 5
click at [0, 0] on input "Visible" at bounding box center [0, 0] width 0 height 0
click at [54, 151] on label at bounding box center [53, 151] width 5 height 5
click at [0, 0] on input "Visible" at bounding box center [0, 0] width 0 height 0
click at [54, 151] on label at bounding box center [53, 151] width 5 height 5
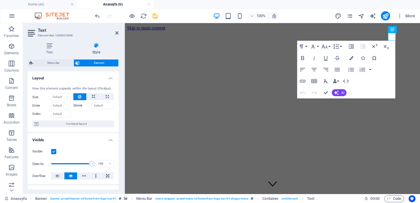
click at [0, 0] on input "Visible" at bounding box center [0, 0] width 0 height 0
click at [118, 31] on icon at bounding box center [116, 33] width 3 height 5
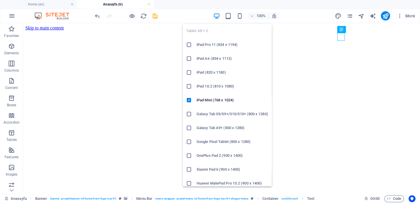
click at [230, 13] on icon "button" at bounding box center [228, 16] width 7 height 7
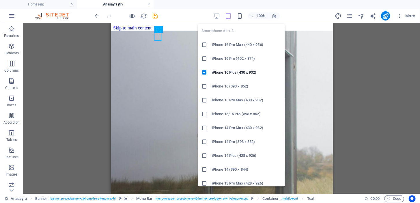
click at [240, 17] on icon "button" at bounding box center [240, 16] width 7 height 7
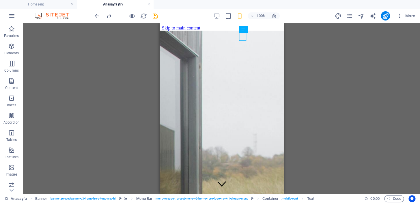
click at [328, 68] on div "H2 Banner Banner Container Container Banner Menu Bar Text HTML Spacer Cookie Co…" at bounding box center [221, 108] width 397 height 171
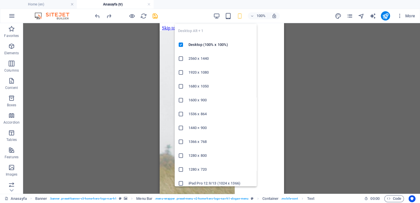
click at [214, 16] on icon "button" at bounding box center [217, 16] width 7 height 7
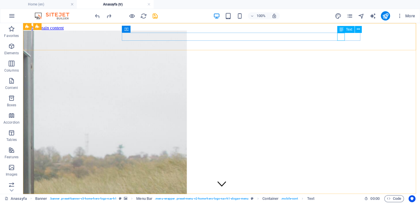
click at [358, 29] on icon at bounding box center [358, 29] width 3 height 6
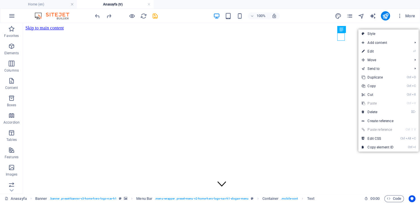
click at [379, 112] on link "⌦ Delete" at bounding box center [378, 112] width 39 height 9
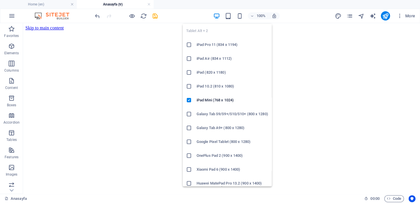
click at [228, 14] on icon "button" at bounding box center [228, 16] width 7 height 7
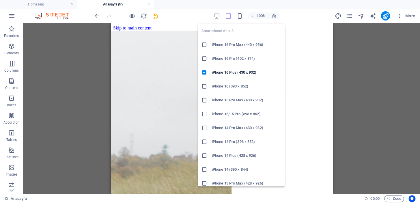
click at [240, 16] on icon "button" at bounding box center [240, 16] width 7 height 7
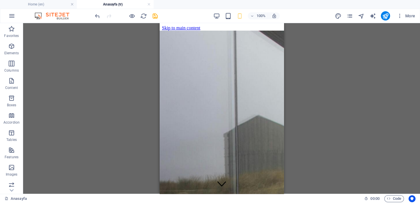
click at [55, 5] on h4 "Home (en)" at bounding box center [38, 4] width 77 height 6
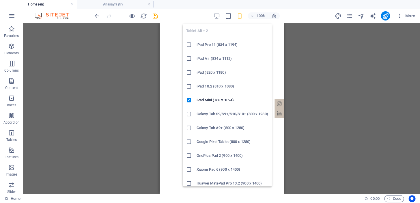
click at [225, 15] on icon "button" at bounding box center [228, 16] width 7 height 7
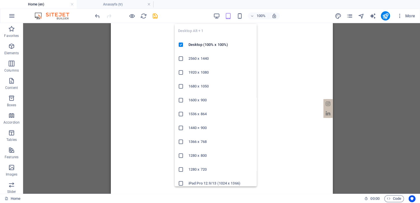
click at [216, 15] on icon "button" at bounding box center [217, 16] width 7 height 7
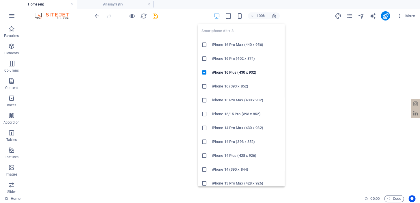
click at [242, 14] on icon "button" at bounding box center [240, 16] width 7 height 7
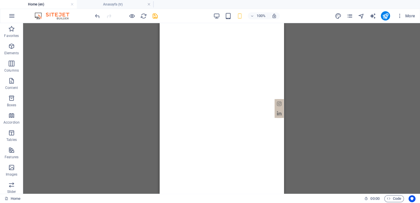
click at [112, 5] on h4 "Anasayfa (tr)" at bounding box center [115, 4] width 77 height 6
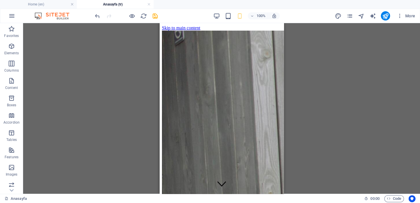
click at [153, 16] on icon "save" at bounding box center [155, 16] width 7 height 7
click at [313, 36] on div "H2 Banner Banner Container Container Banner Menu Bar Text HTML Spacer Cookie Co…" at bounding box center [221, 108] width 397 height 171
click at [335, 38] on div "H2 Banner Banner Container Container Banner Menu Bar Text HTML Spacer Cookie Co…" at bounding box center [221, 108] width 397 height 171
click at [344, 39] on div "H2 Banner Banner Container Container Banner Menu Bar Text HTML Spacer Cookie Co…" at bounding box center [221, 108] width 397 height 171
click at [344, 40] on div "H2 Banner Banner Container Container Banner Menu Bar Text HTML Spacer Cookie Co…" at bounding box center [221, 108] width 397 height 171
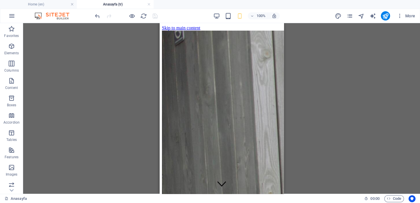
click at [344, 41] on div "H2 Banner Banner Container Container Banner Menu Bar Text HTML Spacer Cookie Co…" at bounding box center [221, 108] width 397 height 171
click at [336, 36] on div "H2 Banner Banner Container Container Banner Menu Bar Text HTML Spacer Cookie Co…" at bounding box center [221, 108] width 397 height 171
drag, startPoint x: 334, startPoint y: 37, endPoint x: 286, endPoint y: 34, distance: 47.7
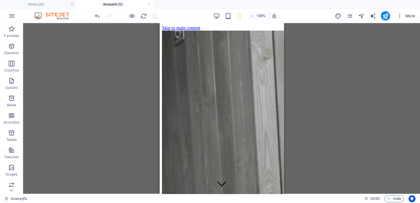
click at [317, 37] on div "H2 Banner Banner Container Container Banner Menu Bar Text HTML Spacer Cookie Co…" at bounding box center [221, 108] width 397 height 171
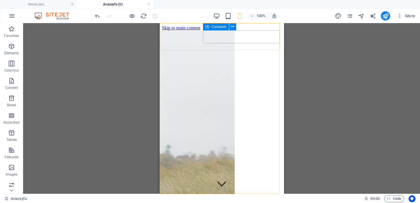
click at [207, 27] on icon at bounding box center [207, 26] width 4 height 7
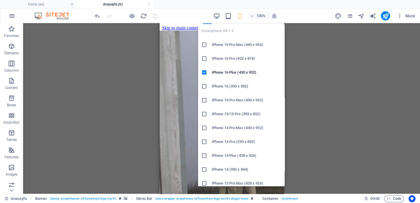
click at [240, 14] on icon "button" at bounding box center [240, 16] width 7 height 7
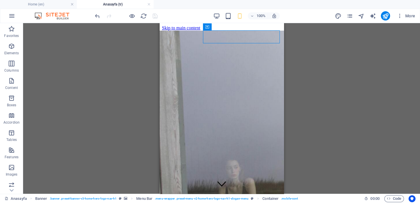
click at [340, 52] on div "H2 Banner Banner Container Container Banner Menu Bar Text HTML Spacer Cookie Co…" at bounding box center [221, 108] width 397 height 171
click at [340, 38] on div "H2 Banner Banner Container Container Banner Menu Bar Text HTML Spacer Cookie Co…" at bounding box center [221, 108] width 397 height 171
click at [331, 39] on div "H2 Banner Banner Container Container Banner Menu Bar Text HTML Spacer Cookie Co…" at bounding box center [221, 108] width 397 height 171
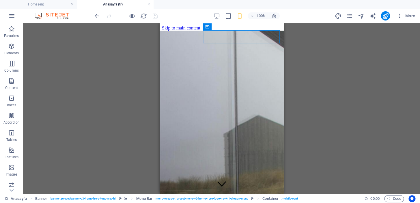
drag, startPoint x: 331, startPoint y: 38, endPoint x: 307, endPoint y: 38, distance: 23.1
click at [307, 38] on div "H2 Banner Banner Container Container Banner Menu Bar Text HTML Spacer Cookie Co…" at bounding box center [221, 108] width 397 height 171
drag, startPoint x: 307, startPoint y: 38, endPoint x: 297, endPoint y: 32, distance: 11.8
click at [297, 32] on div "H2 Banner Banner Container Container Banner Menu Bar Text HTML Spacer Cookie Co…" at bounding box center [221, 108] width 397 height 171
drag, startPoint x: 297, startPoint y: 32, endPoint x: 330, endPoint y: 26, distance: 33.2
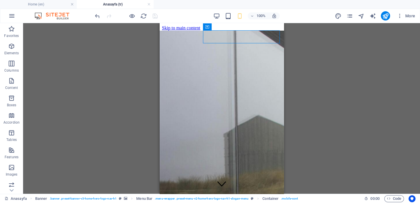
click at [330, 26] on div "H2 Banner Banner Container Container Banner Menu Bar Text HTML Spacer Cookie Co…" at bounding box center [221, 108] width 397 height 171
click at [319, 34] on div "H2 Banner Banner Container Container Banner Menu Bar Text HTML Spacer Cookie Co…" at bounding box center [221, 108] width 397 height 171
click at [309, 36] on div "H2 Banner Banner Container Container Banner Menu Bar Text HTML Spacer Cookie Co…" at bounding box center [221, 108] width 397 height 171
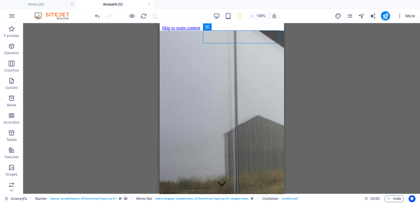
click at [341, 33] on div "H2 Banner Banner Container Container Banner Menu Bar Text HTML Spacer Cookie Co…" at bounding box center [221, 108] width 397 height 171
click at [326, 54] on div "H2 Banner Banner Container Container Banner Menu Bar Text HTML Spacer Cookie Co…" at bounding box center [221, 108] width 397 height 171
click at [301, 39] on div "H2 Banner Banner Container Container Banner Menu Bar Text HTML Spacer Cookie Co…" at bounding box center [221, 108] width 397 height 171
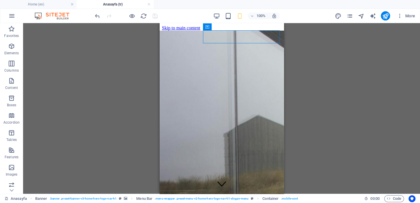
click at [301, 39] on div "H2 Banner Banner Container Container Banner Menu Bar Text HTML Spacer Cookie Co…" at bounding box center [221, 108] width 397 height 171
click at [318, 29] on div "H2 Banner Banner Container Container Banner Menu Bar Text HTML Spacer Cookie Co…" at bounding box center [221, 108] width 397 height 171
click at [361, 43] on div "H2 Banner Banner Container Container Banner Menu Bar Text HTML Spacer Cookie Co…" at bounding box center [221, 108] width 397 height 171
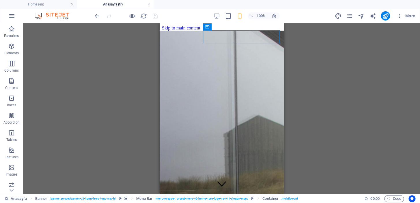
click at [285, 40] on div "H2 Banner Banner Container Container Banner Menu Bar Text HTML Spacer Cookie Co…" at bounding box center [221, 108] width 397 height 171
drag, startPoint x: 285, startPoint y: 40, endPoint x: 114, endPoint y: 5, distance: 174.3
click at [285, 40] on div "H2 Banner Banner Container Container Banner Menu Bar Text HTML Spacer Cookie Co…" at bounding box center [221, 108] width 397 height 171
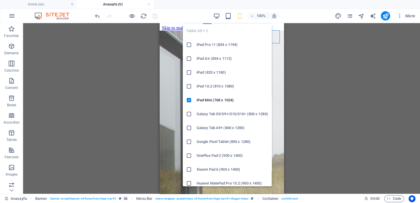
click at [228, 16] on icon "button" at bounding box center [228, 16] width 7 height 7
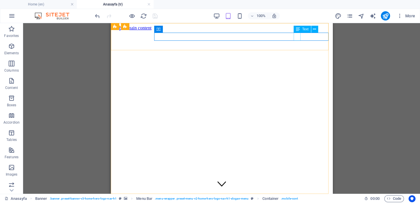
click at [314, 30] on icon at bounding box center [314, 29] width 3 height 6
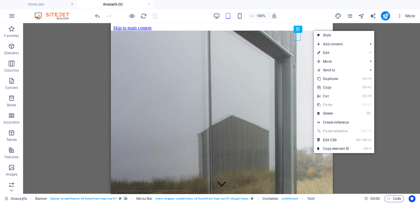
click at [340, 147] on link "Ctrl I Copy element ID" at bounding box center [333, 148] width 39 height 9
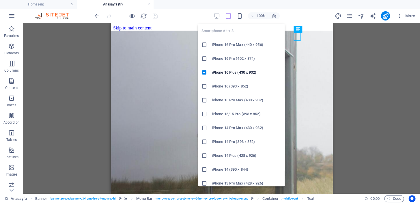
click at [236, 13] on div "100%" at bounding box center [246, 15] width 67 height 9
click at [242, 14] on icon "button" at bounding box center [240, 16] width 7 height 7
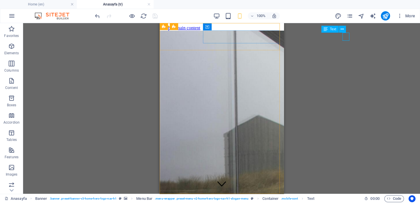
click at [341, 29] on icon at bounding box center [342, 29] width 3 height 6
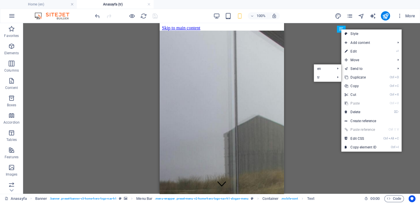
click at [360, 48] on link "⏎ Edit" at bounding box center [361, 51] width 39 height 9
select select "px"
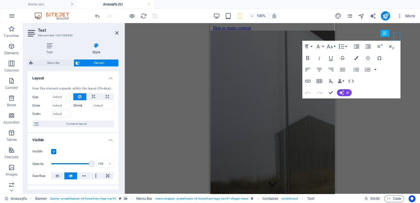
scroll to position [0, 70]
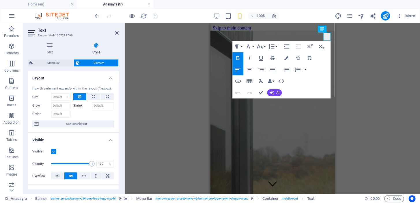
click at [100, 49] on h4 "Style" at bounding box center [96, 49] width 45 height 12
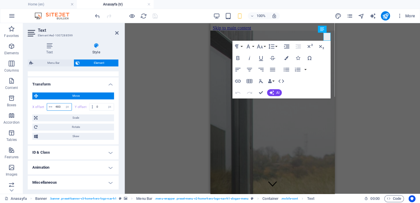
drag, startPoint x: 60, startPoint y: 106, endPoint x: 37, endPoint y: 104, distance: 23.2
click at [38, 104] on div "X offset 483 px rem % em vh vw" at bounding box center [52, 107] width 40 height 8
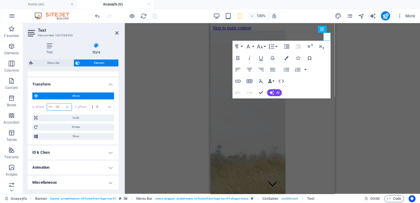
type input "125"
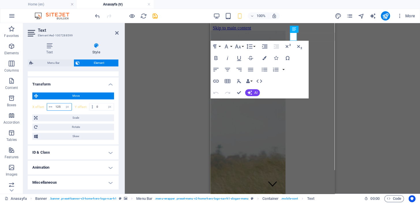
scroll to position [0, 0]
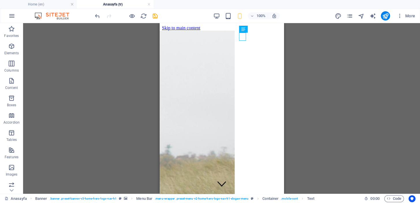
click at [333, 82] on div "H2 Banner Banner Container Container Banner Menu Bar Text HTML Spacer Cookie Co…" at bounding box center [221, 108] width 397 height 171
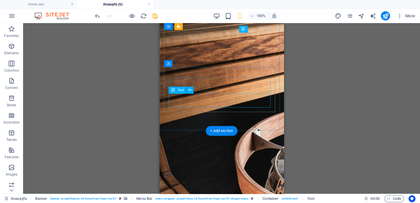
scroll to position [873, 0]
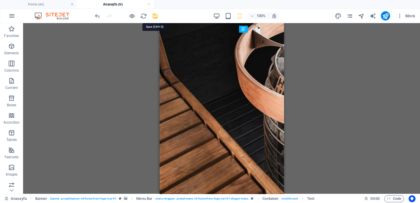
click at [156, 17] on icon "save" at bounding box center [155, 16] width 7 height 7
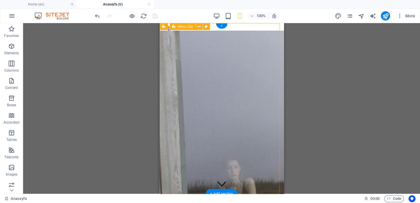
scroll to position [70, 0]
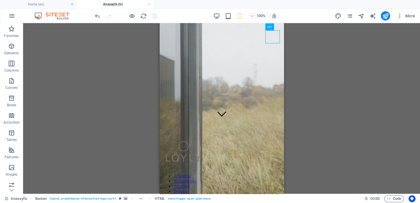
click at [157, 66] on div "H2 Banner Banner Container Container Menu Bar Text HTML Spacer Cookie Consent B…" at bounding box center [221, 108] width 397 height 171
click at [169, 173] on nav "Anasayfa Hakkımızda Servisler İletişim" at bounding box center [222, 183] width 120 height 21
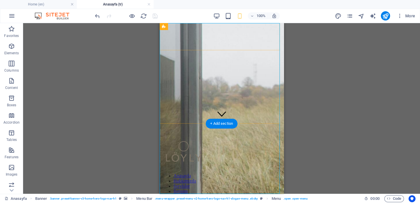
click at [214, 19] on div "100%" at bounding box center [246, 15] width 67 height 9
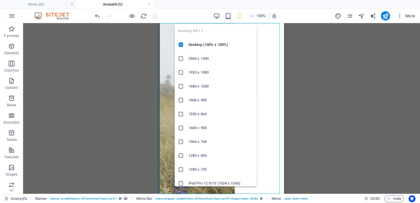
click at [216, 16] on icon "button" at bounding box center [217, 16] width 7 height 7
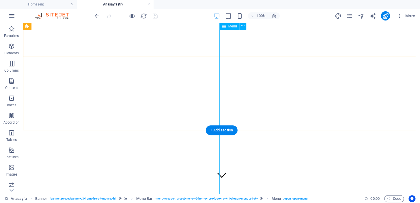
scroll to position [0, 0]
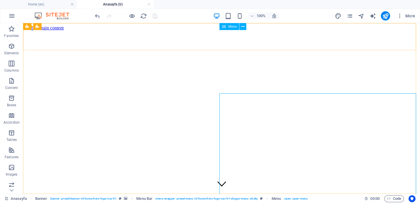
click at [243, 27] on icon at bounding box center [243, 27] width 3 height 6
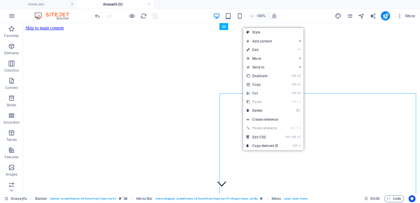
click at [264, 48] on link "⏎ Edit" at bounding box center [262, 50] width 39 height 9
select select
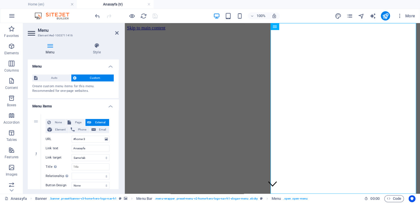
click at [98, 49] on h4 "Style" at bounding box center [97, 49] width 44 height 12
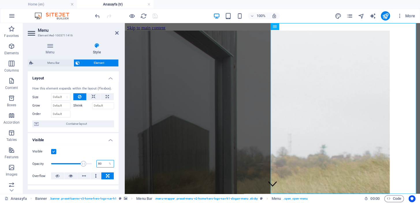
drag, startPoint x: 103, startPoint y: 163, endPoint x: 83, endPoint y: 161, distance: 20.0
click at [87, 160] on div "Opacity 80 %" at bounding box center [73, 163] width 82 height 13
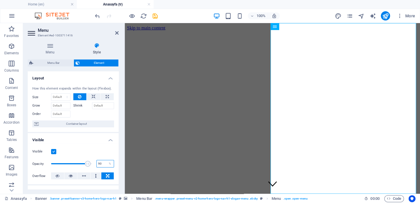
drag, startPoint x: 98, startPoint y: 166, endPoint x: 95, endPoint y: 165, distance: 3.1
click at [97, 165] on input "90" at bounding box center [105, 163] width 17 height 7
drag, startPoint x: 102, startPoint y: 164, endPoint x: 94, endPoint y: 164, distance: 8.1
click at [94, 164] on div "Opacity 95 %" at bounding box center [73, 163] width 82 height 13
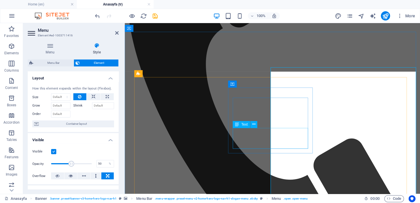
scroll to position [455, 0]
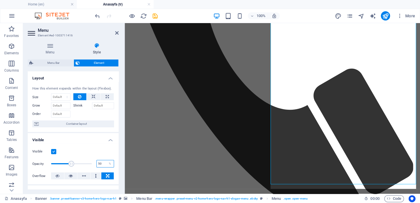
drag, startPoint x: 102, startPoint y: 163, endPoint x: 97, endPoint y: 163, distance: 5.2
click at [97, 163] on input "50" at bounding box center [105, 163] width 17 height 7
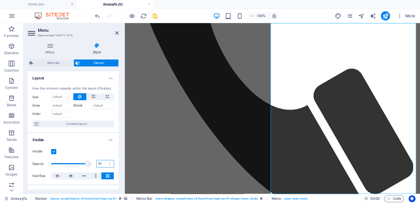
drag, startPoint x: 99, startPoint y: 166, endPoint x: 94, endPoint y: 164, distance: 5.3
click at [94, 164] on div "Opacity 90 %" at bounding box center [73, 163] width 82 height 13
click at [109, 153] on div "Visible" at bounding box center [73, 151] width 82 height 7
drag, startPoint x: 103, startPoint y: 162, endPoint x: 95, endPoint y: 162, distance: 7.2
click at [97, 162] on div "92 %" at bounding box center [106, 164] width 18 height 8
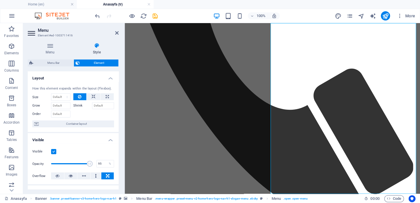
click at [101, 154] on div "Visible" at bounding box center [73, 151] width 82 height 7
drag, startPoint x: 102, startPoint y: 164, endPoint x: 94, endPoint y: 163, distance: 8.1
click at [94, 163] on div "Opacity 95 %" at bounding box center [73, 163] width 82 height 13
click at [103, 154] on div "Visible" at bounding box center [73, 151] width 82 height 7
click at [70, 175] on icon at bounding box center [71, 176] width 4 height 7
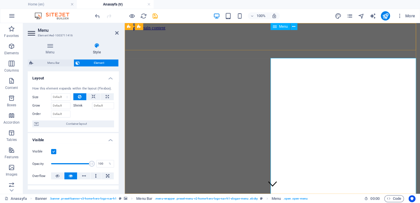
scroll to position [0, 0]
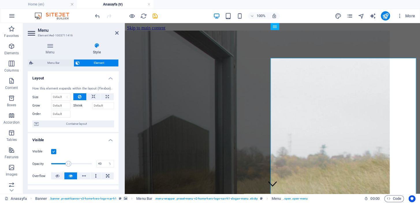
drag, startPoint x: 91, startPoint y: 164, endPoint x: 68, endPoint y: 163, distance: 22.5
click at [68, 163] on span at bounding box center [69, 164] width 6 height 6
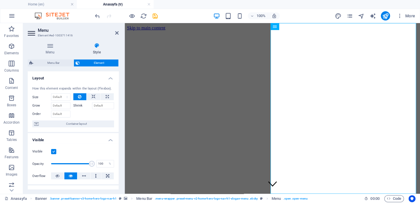
drag, startPoint x: 193, startPoint y: 188, endPoint x: 127, endPoint y: 166, distance: 69.1
click at [93, 164] on span at bounding box center [92, 164] width 6 height 6
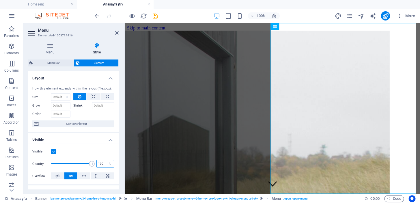
drag, startPoint x: 101, startPoint y: 163, endPoint x: 92, endPoint y: 163, distance: 8.7
click at [92, 163] on div "Opacity 100 %" at bounding box center [73, 163] width 82 height 13
type input "100"
click at [107, 155] on div "Visible Opacity 100 % Overflow" at bounding box center [73, 164] width 91 height 41
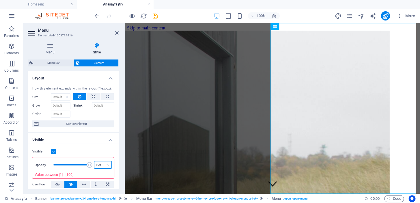
drag, startPoint x: 101, startPoint y: 163, endPoint x: 94, endPoint y: 163, distance: 7.2
click at [94, 163] on input "100" at bounding box center [102, 165] width 17 height 7
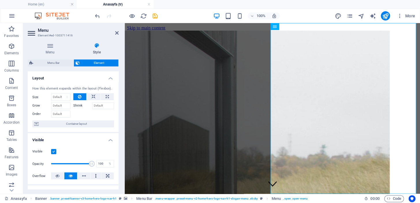
click at [109, 153] on div "Visible" at bounding box center [73, 151] width 82 height 7
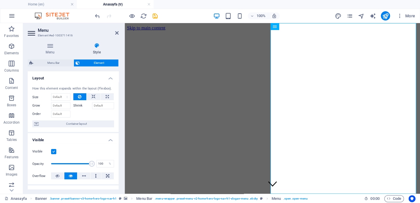
click at [58, 177] on icon at bounding box center [57, 176] width 4 height 7
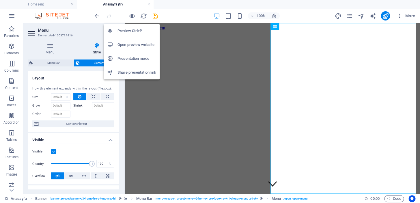
click at [131, 14] on icon "button" at bounding box center [132, 16] width 7 height 7
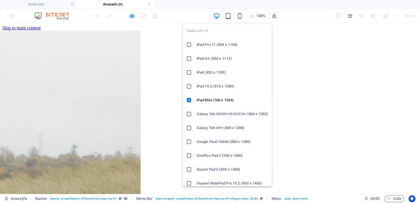
click at [227, 16] on icon "button" at bounding box center [228, 16] width 7 height 7
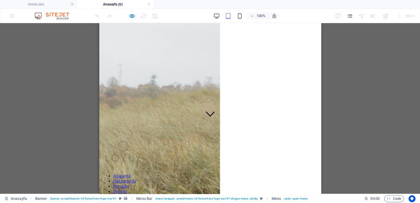
scroll to position [140, 0]
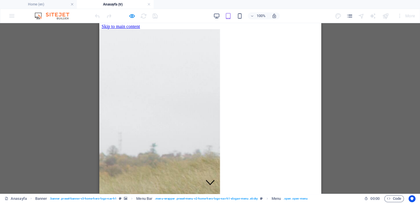
scroll to position [0, 0]
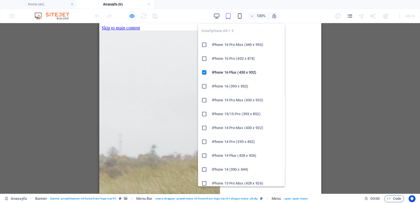
click at [239, 16] on icon "button" at bounding box center [240, 16] width 7 height 7
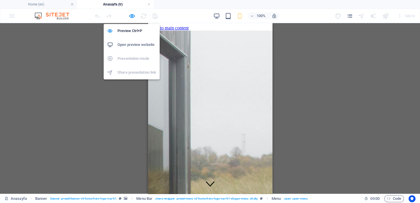
click at [131, 14] on icon "button" at bounding box center [132, 16] width 7 height 7
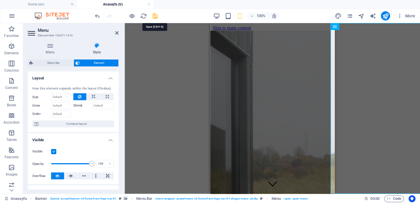
click at [155, 16] on icon "save" at bounding box center [155, 16] width 7 height 7
